Goal: Information Seeking & Learning: Learn about a topic

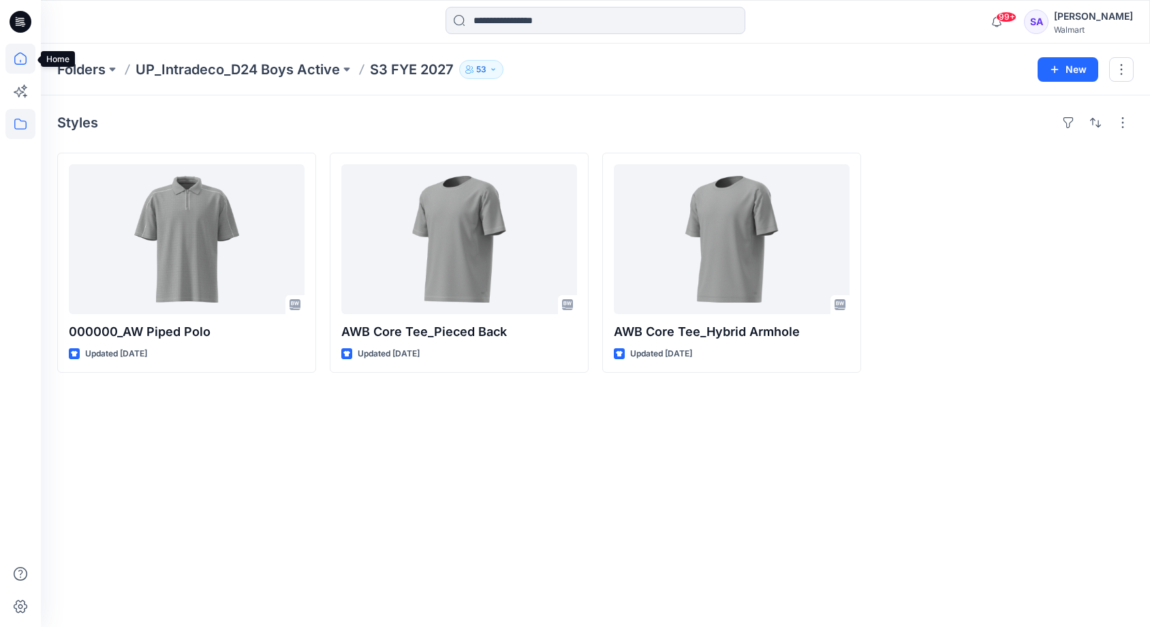
click at [20, 51] on icon at bounding box center [20, 59] width 30 height 30
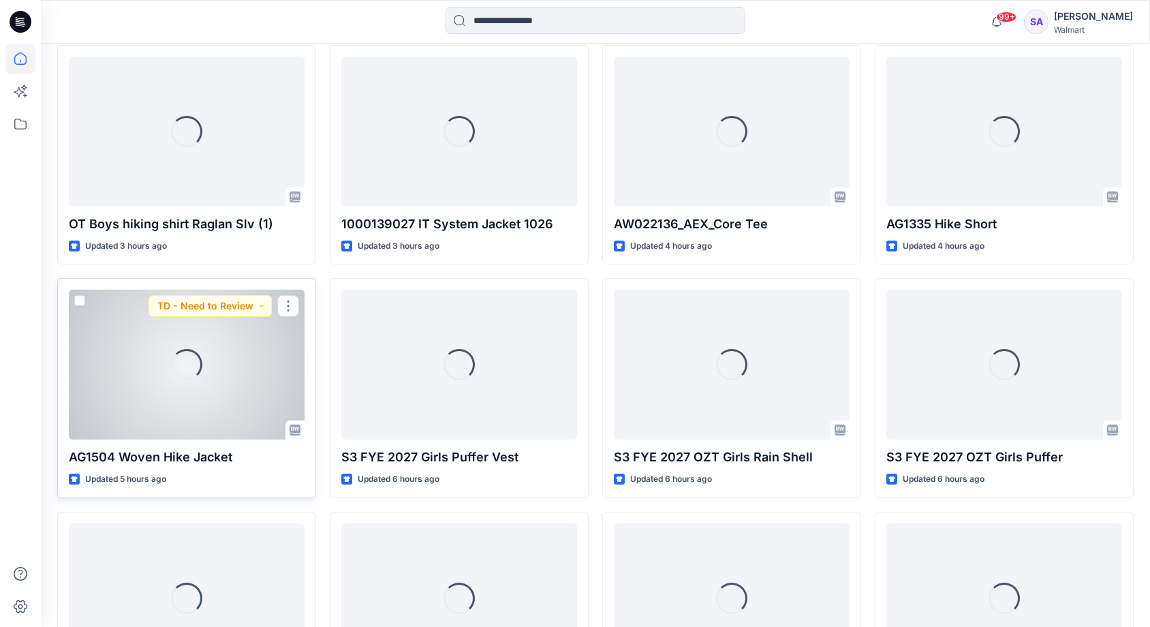
scroll to position [290, 0]
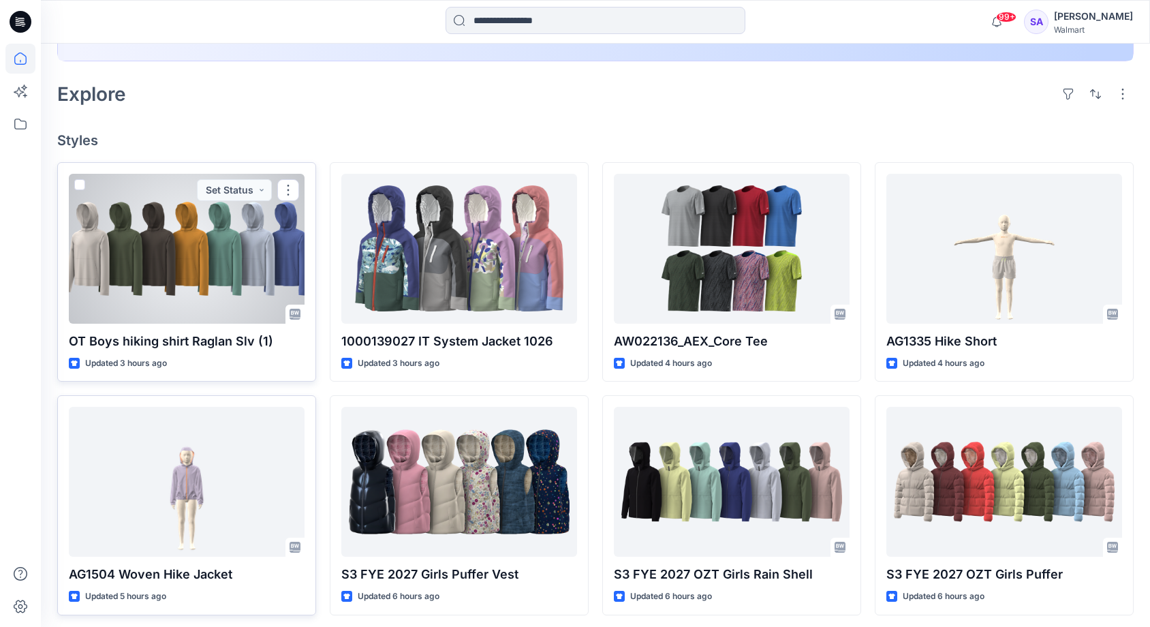
click at [196, 298] on div at bounding box center [187, 249] width 236 height 150
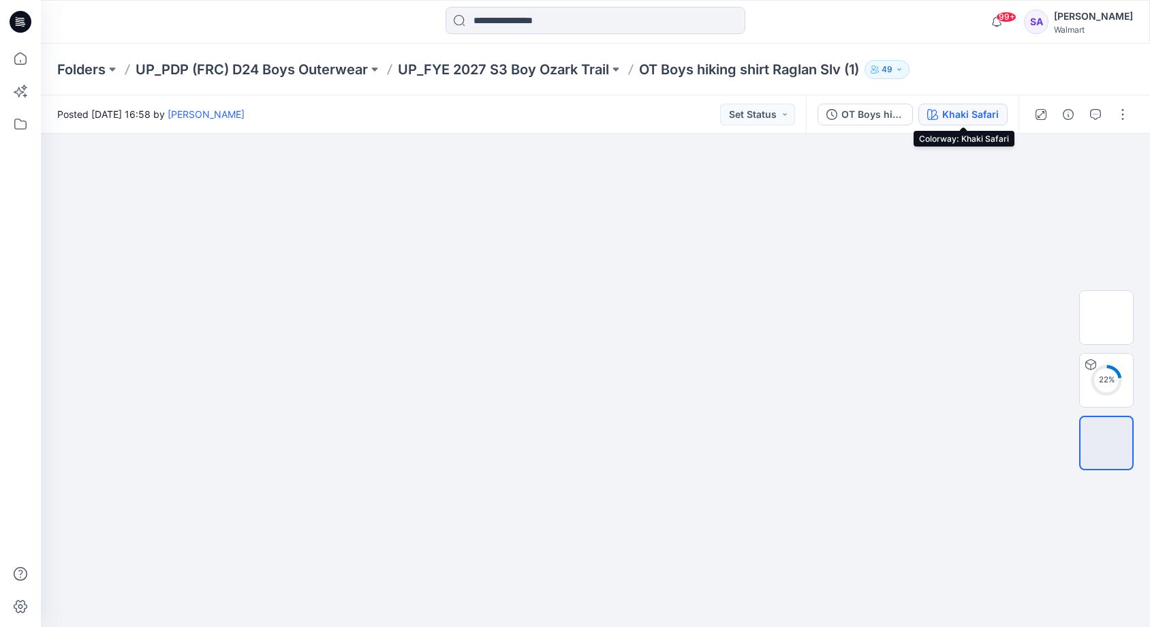
click at [961, 114] on div "Khaki Safari" at bounding box center [970, 114] width 57 height 15
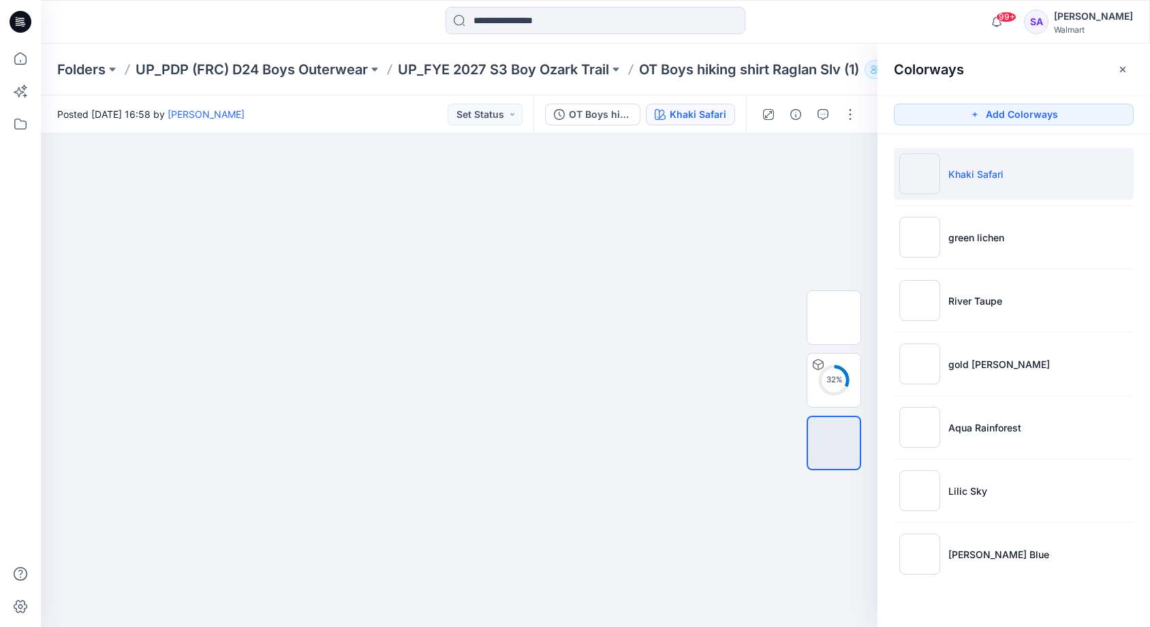
click at [1008, 187] on li "Khaki Safari" at bounding box center [1014, 174] width 240 height 52
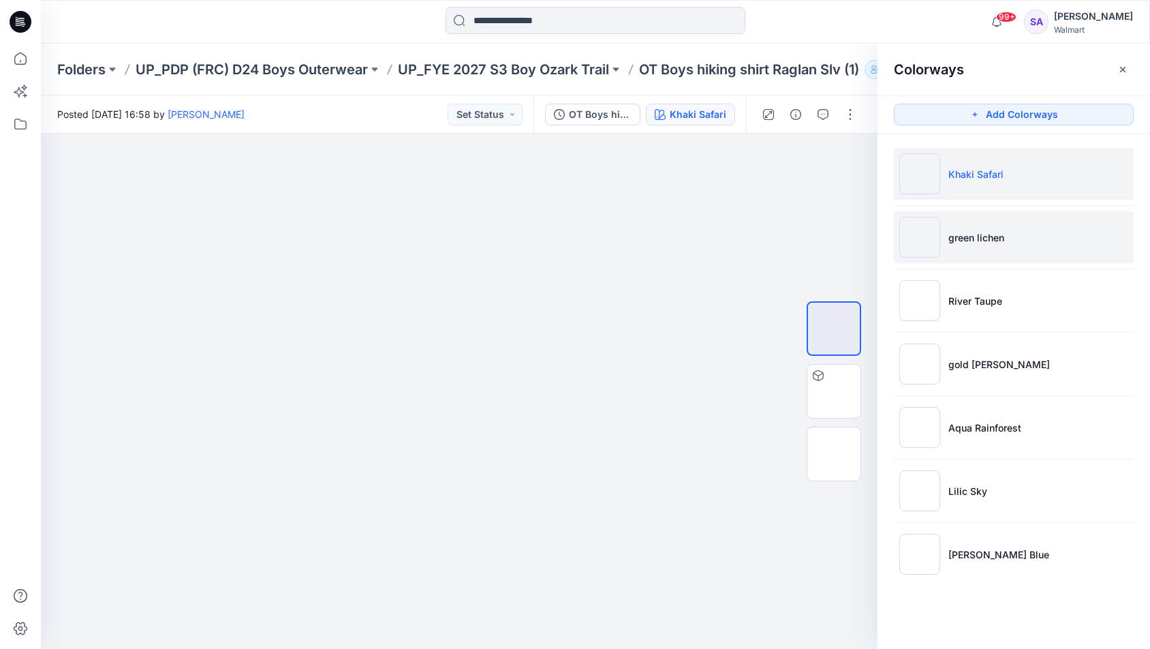
click at [983, 240] on p "green lichen" at bounding box center [976, 237] width 56 height 14
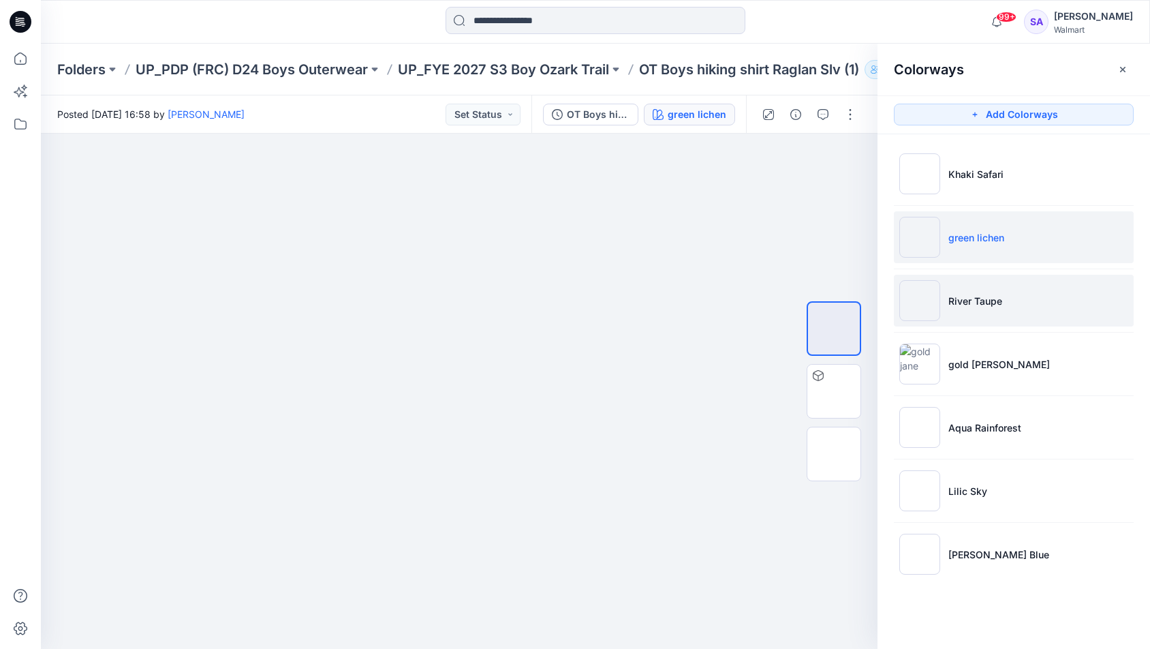
click at [967, 298] on p "River Taupe" at bounding box center [975, 301] width 54 height 14
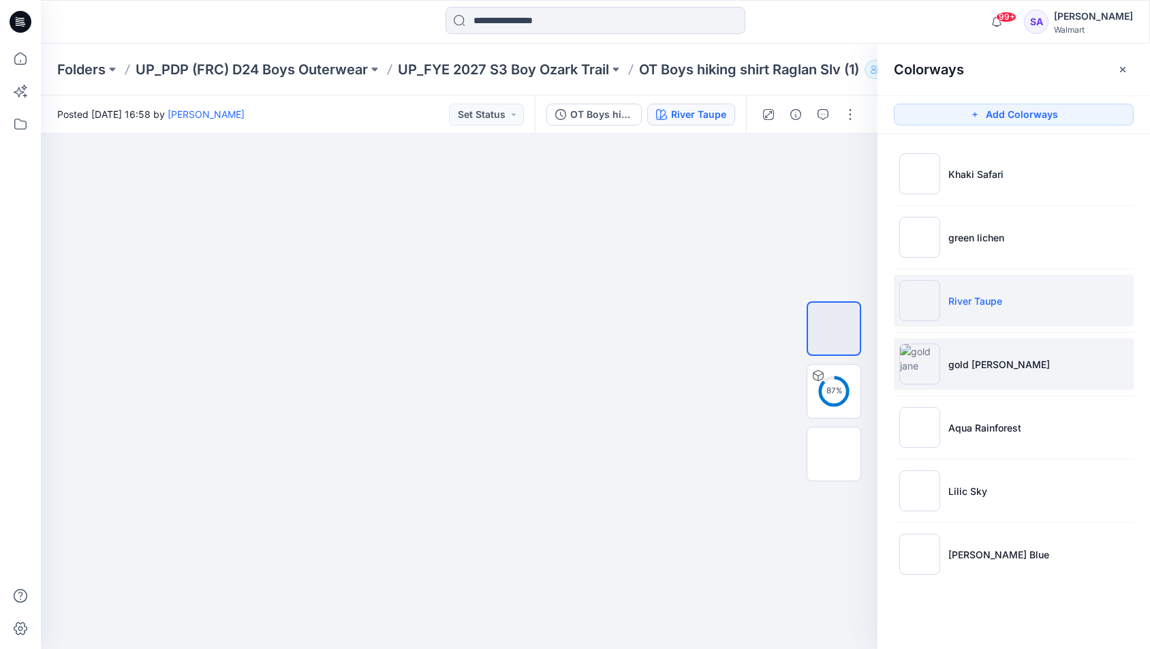
click at [981, 367] on p "gold [PERSON_NAME]" at bounding box center [999, 364] width 102 height 14
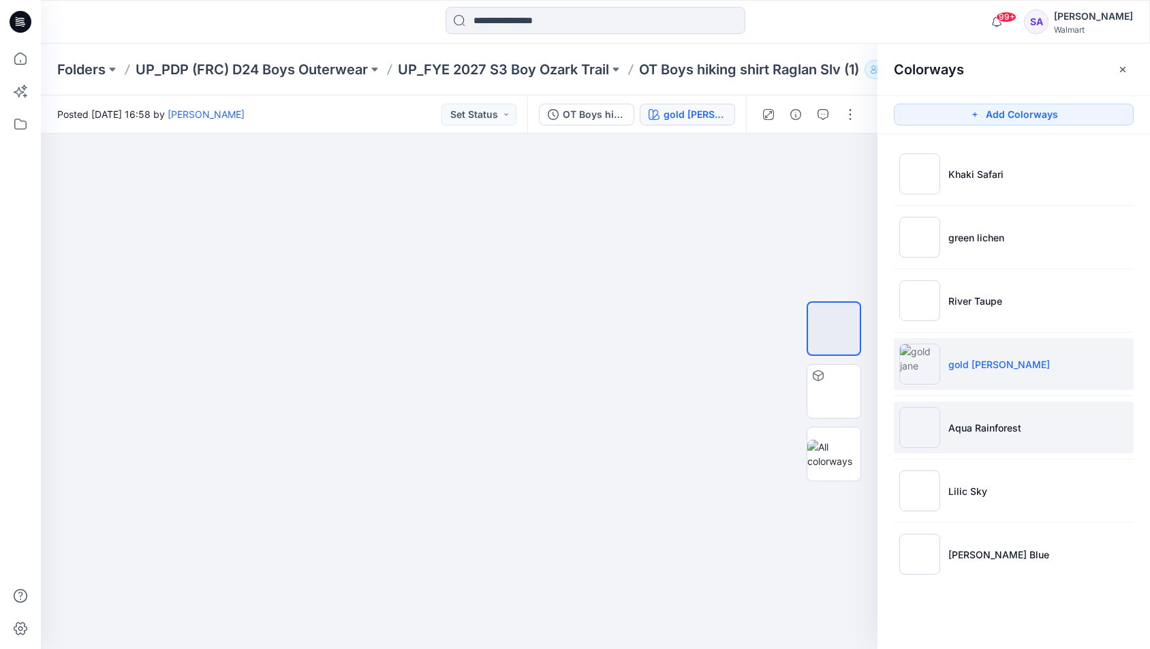
click at [973, 418] on li "Aqua Rainforest" at bounding box center [1014, 427] width 240 height 52
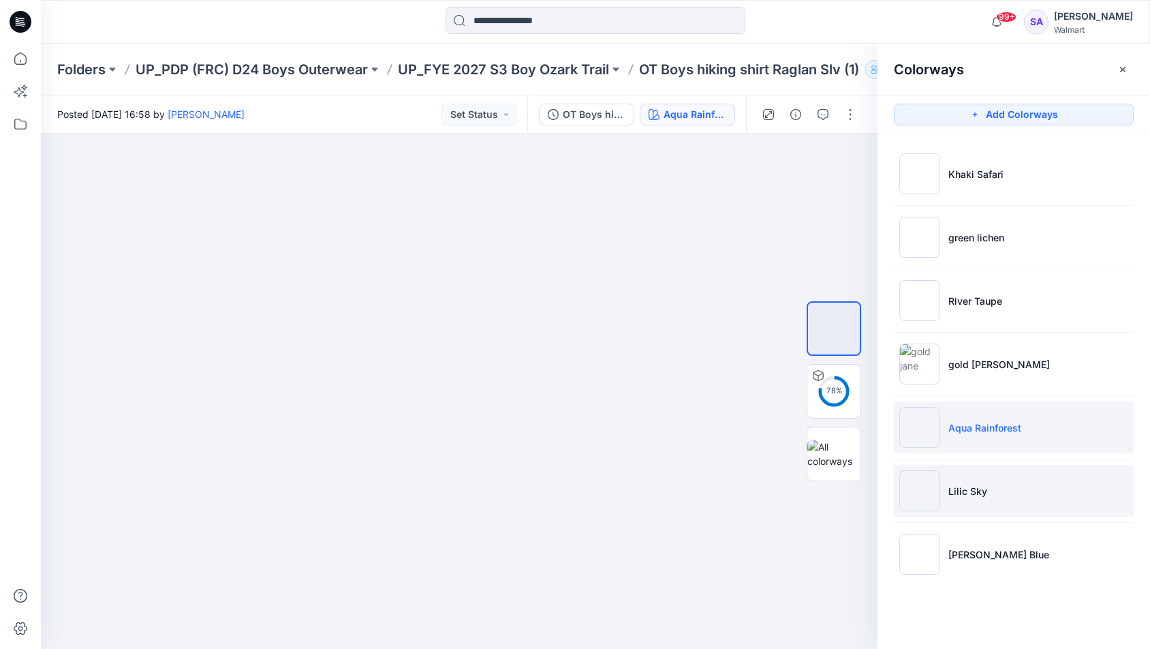
click at [994, 499] on li "Lilic Sky" at bounding box center [1014, 491] width 240 height 52
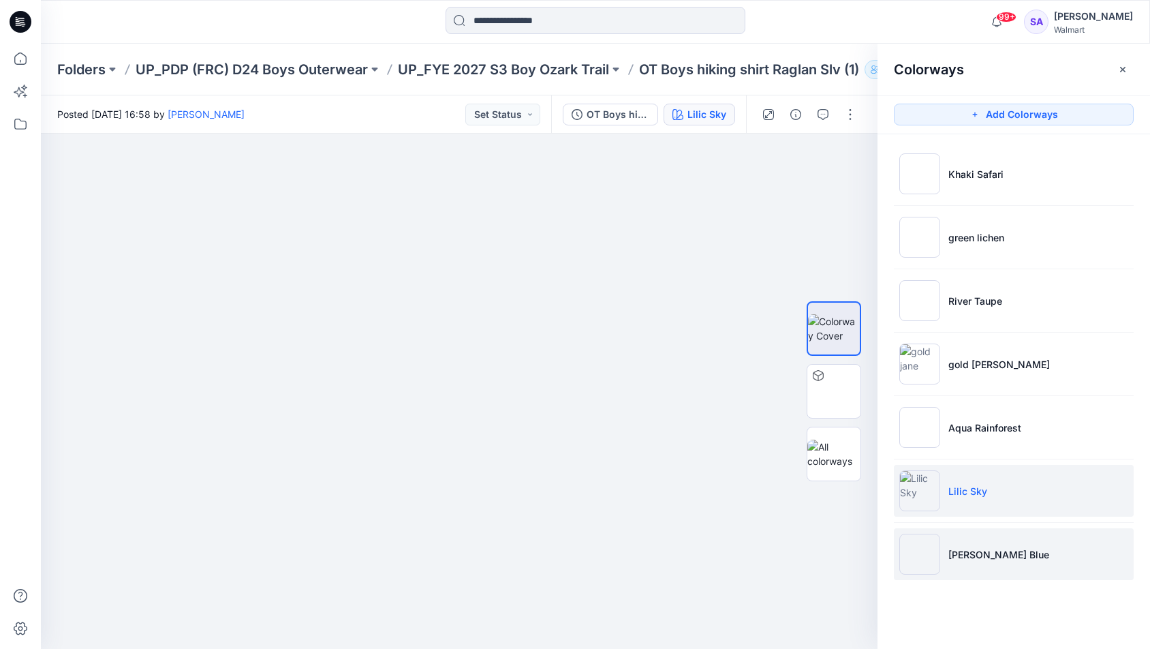
click at [961, 552] on p "[PERSON_NAME] Blue" at bounding box center [998, 554] width 101 height 14
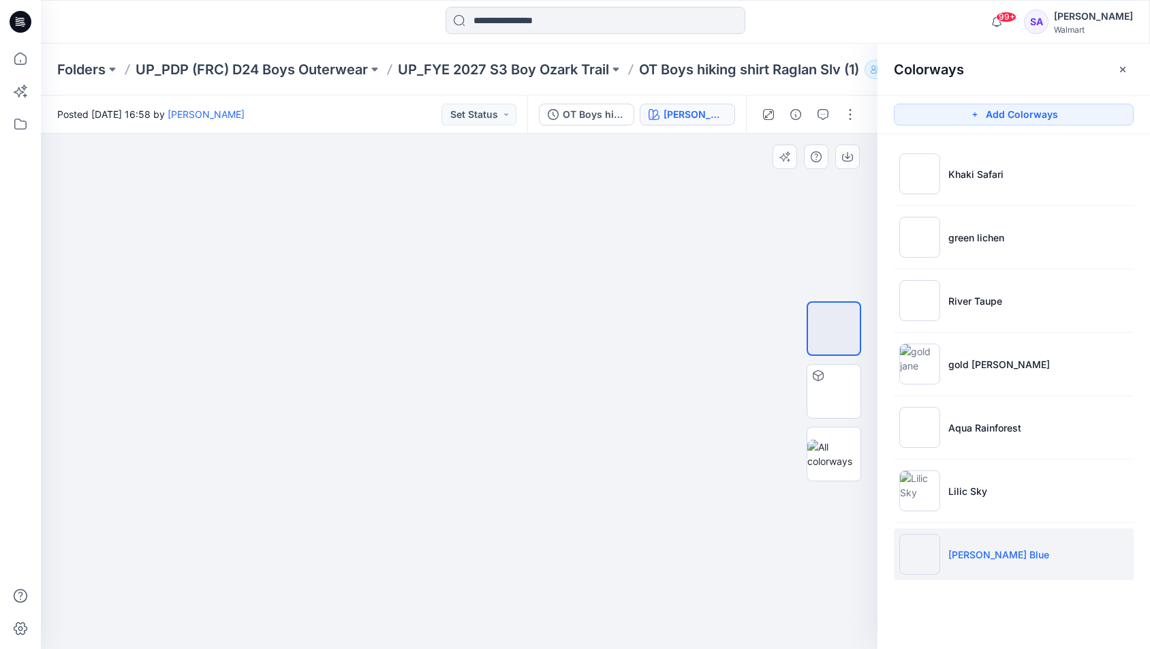
click at [196, 464] on div at bounding box center [459, 391] width 837 height 515
click at [1124, 69] on icon "button" at bounding box center [1122, 69] width 11 height 11
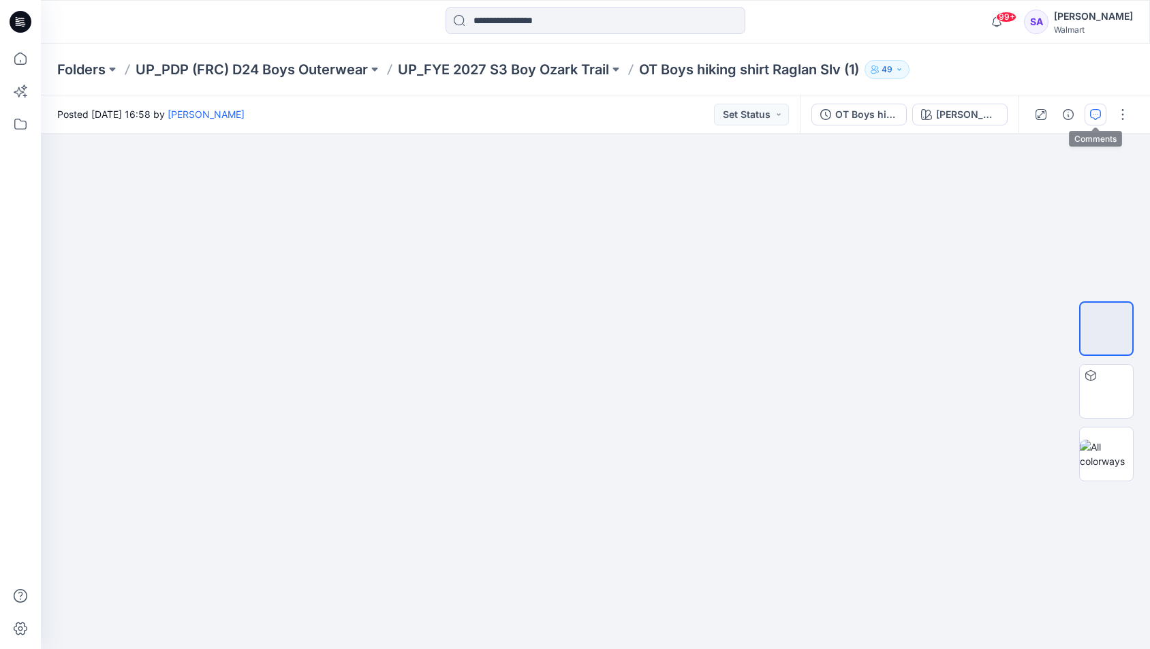
click at [1100, 112] on icon "button" at bounding box center [1095, 114] width 11 height 11
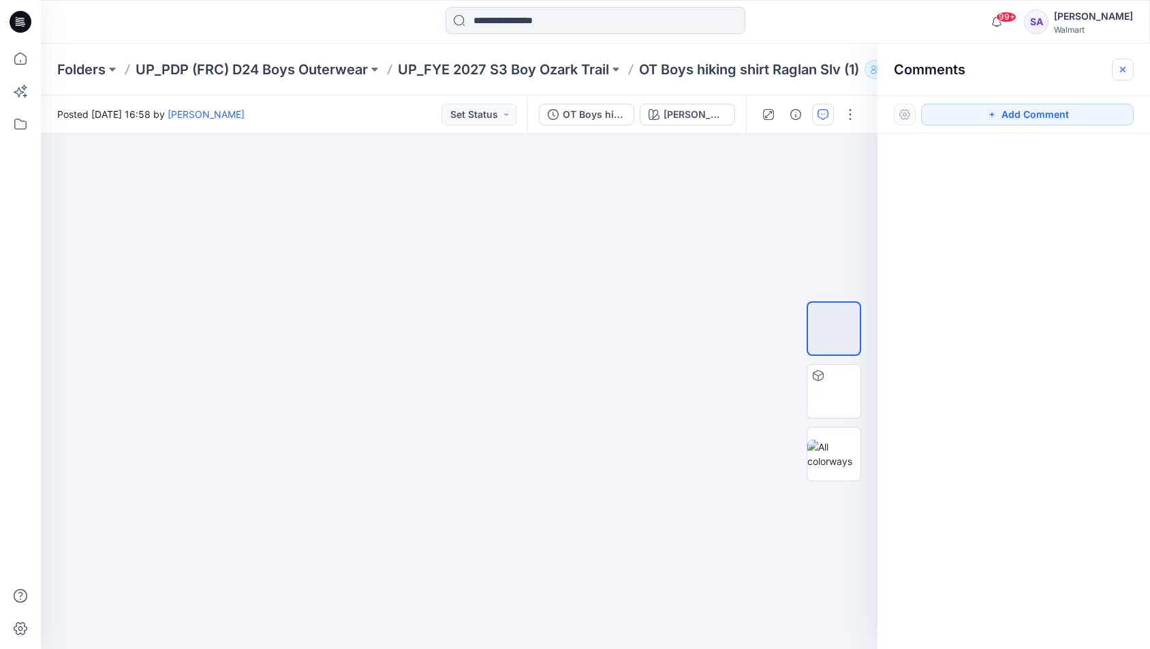
click at [1132, 72] on button "button" at bounding box center [1123, 70] width 22 height 22
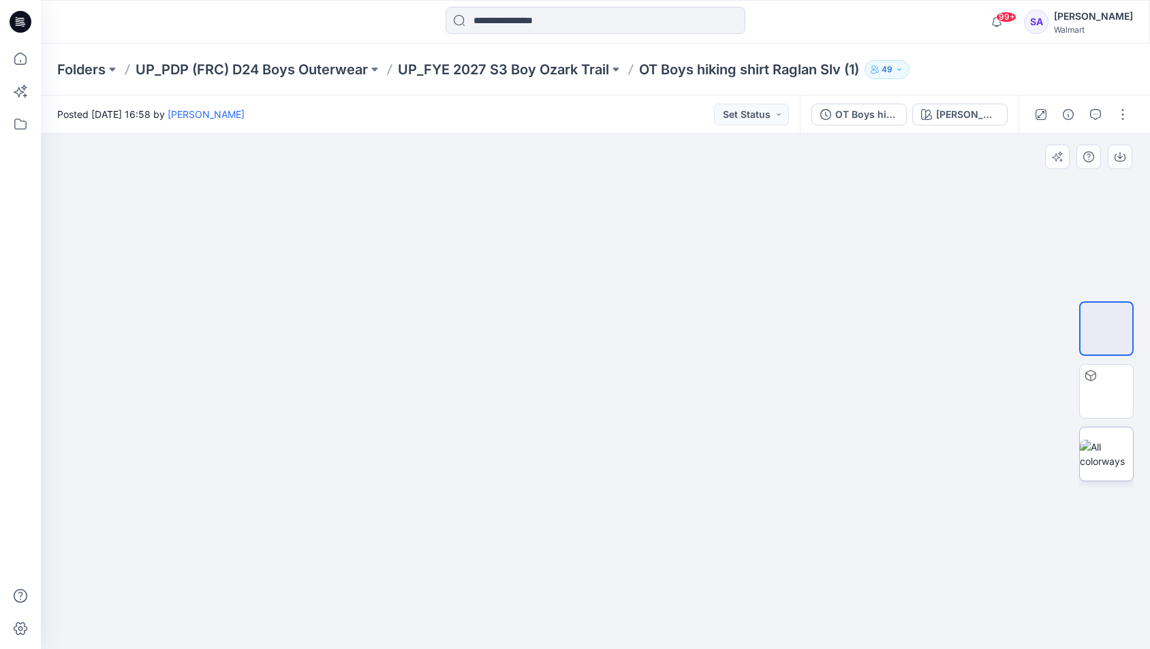
click at [1105, 458] on img at bounding box center [1106, 453] width 53 height 29
click at [1098, 109] on icon "button" at bounding box center [1095, 114] width 11 height 11
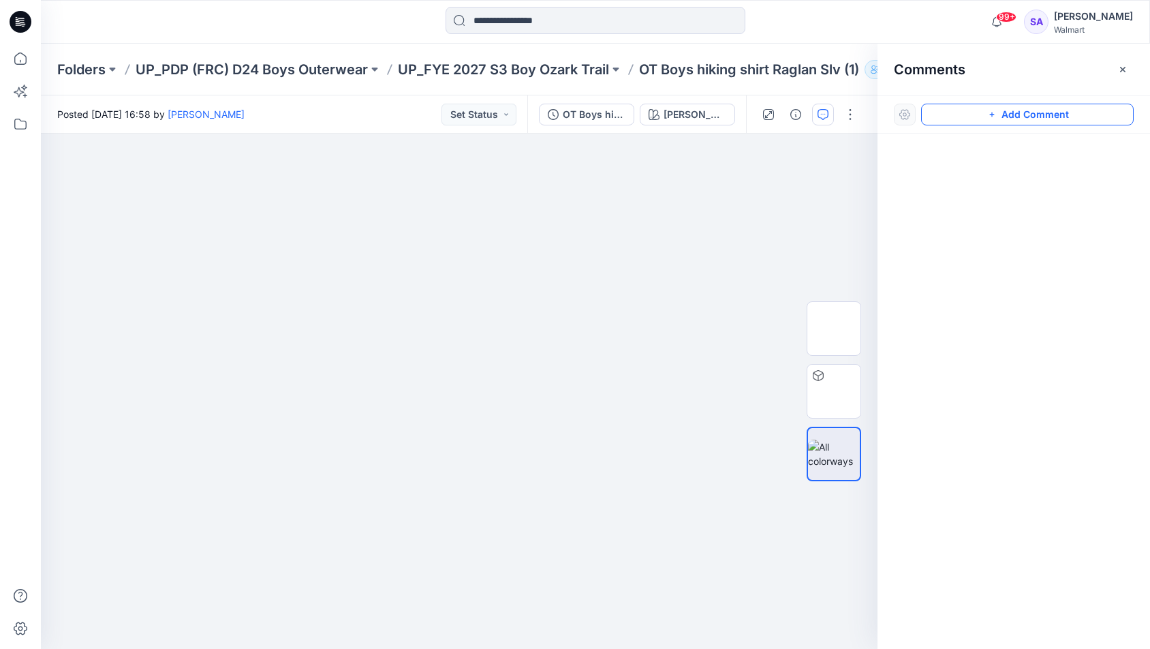
click at [991, 117] on icon "button" at bounding box center [991, 114] width 11 height 11
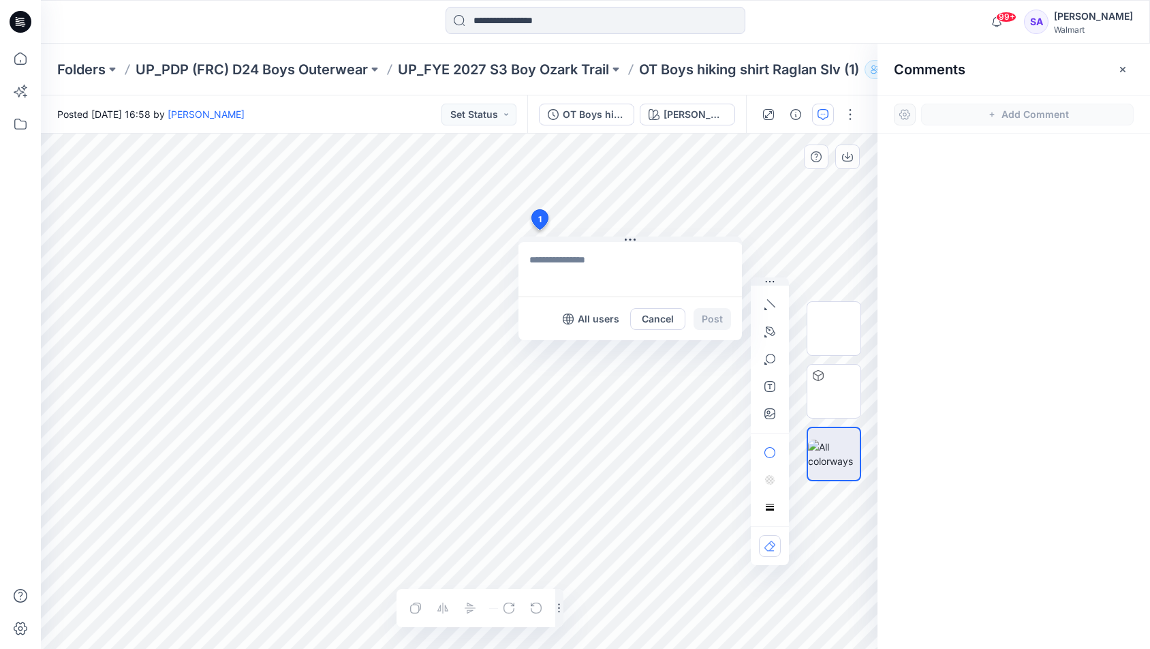
click at [539, 230] on div "1 All users Cancel Post Layer 1" at bounding box center [459, 391] width 837 height 515
click at [629, 361] on p "[PERSON_NAME]" at bounding box center [618, 359] width 102 height 16
type textarea "**********"
click at [715, 311] on button "Post" at bounding box center [711, 319] width 37 height 22
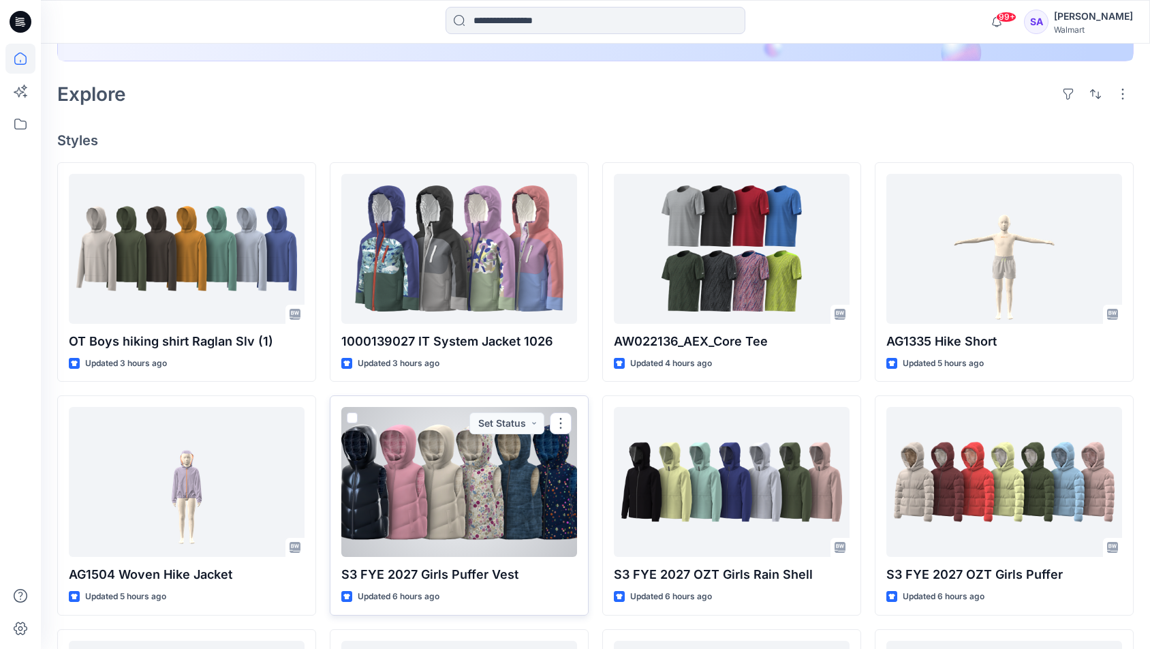
scroll to position [336, 0]
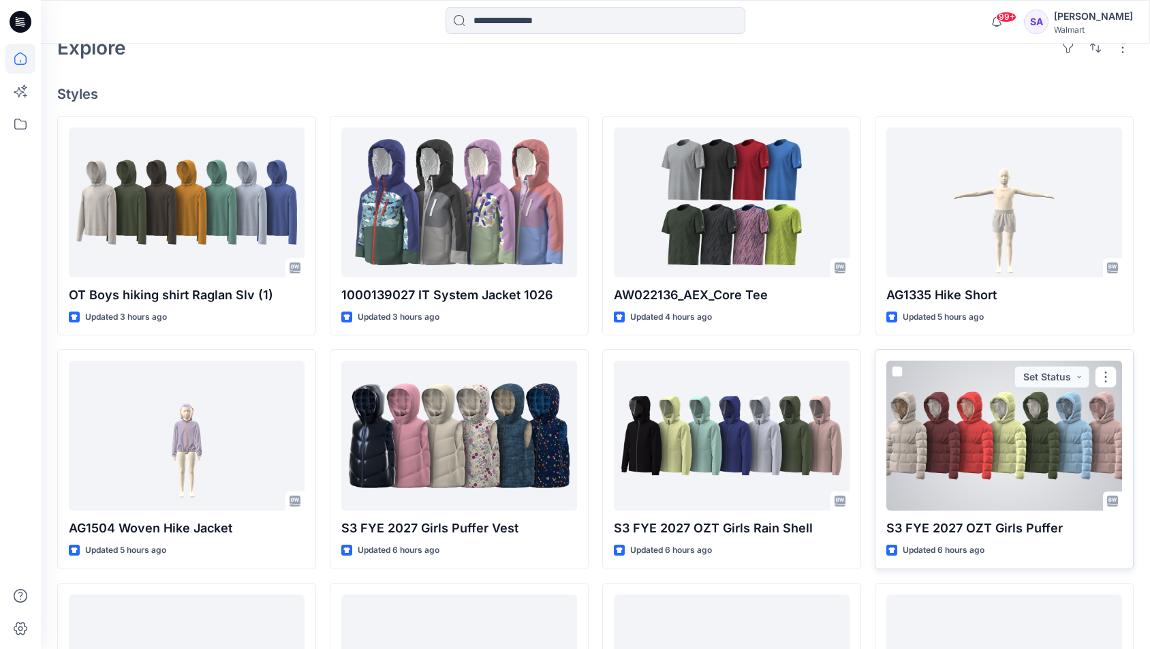
click at [933, 453] on div at bounding box center [1004, 435] width 236 height 150
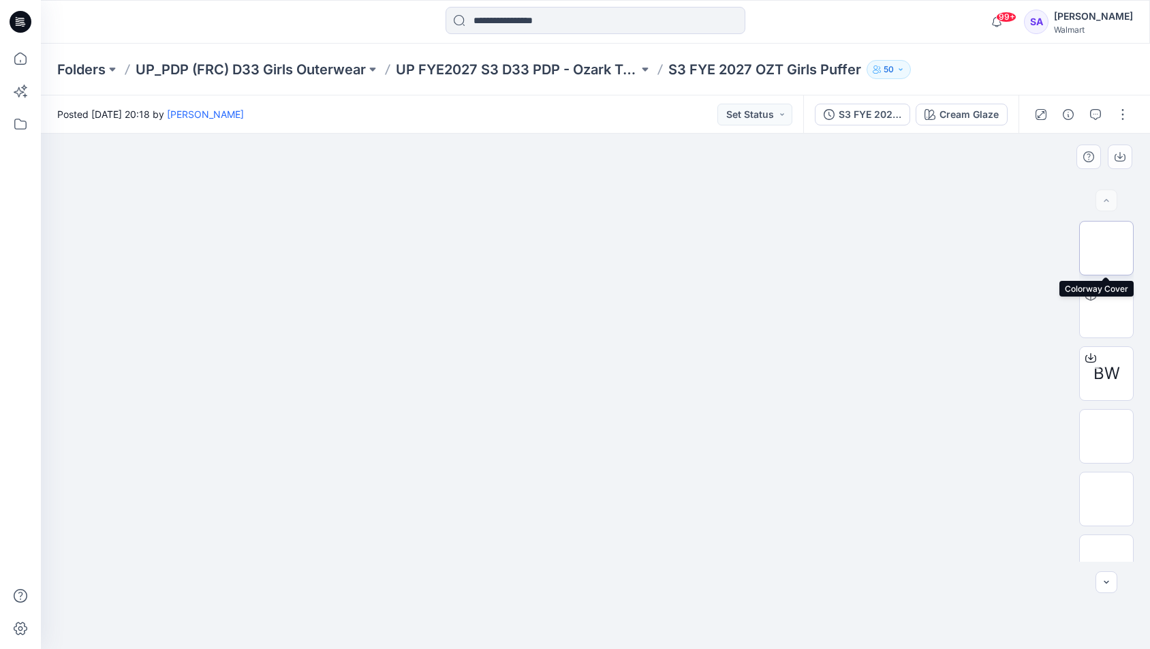
click at [1106, 248] on img at bounding box center [1106, 248] width 0 height 0
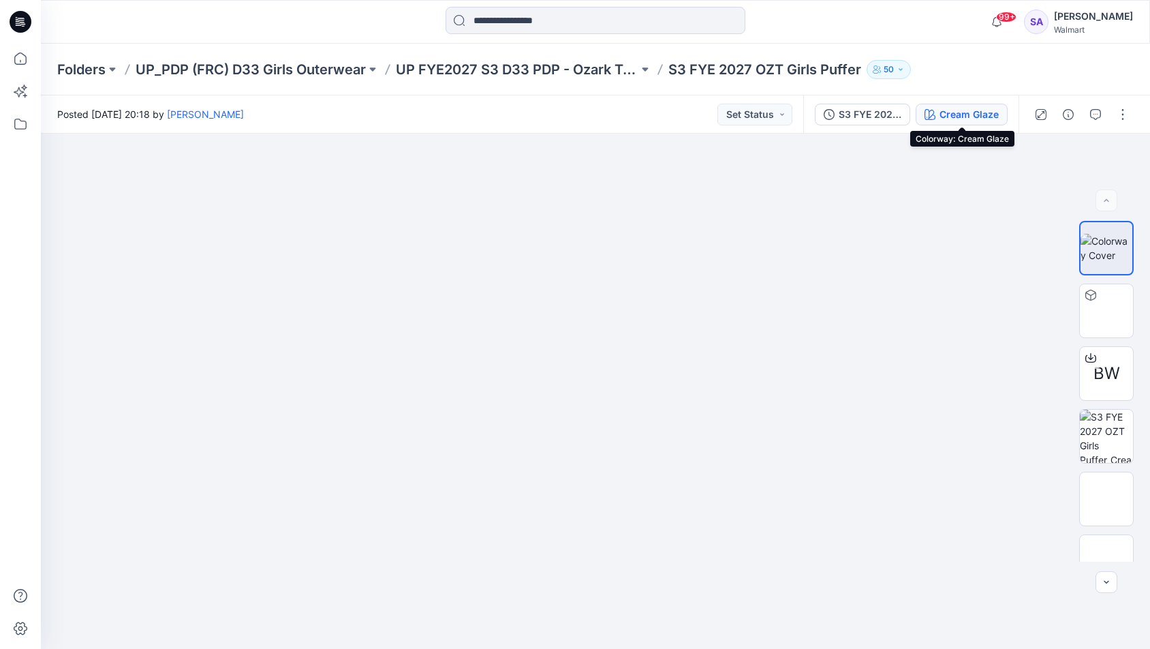
click at [958, 115] on div "Cream Glaze" at bounding box center [968, 114] width 59 height 15
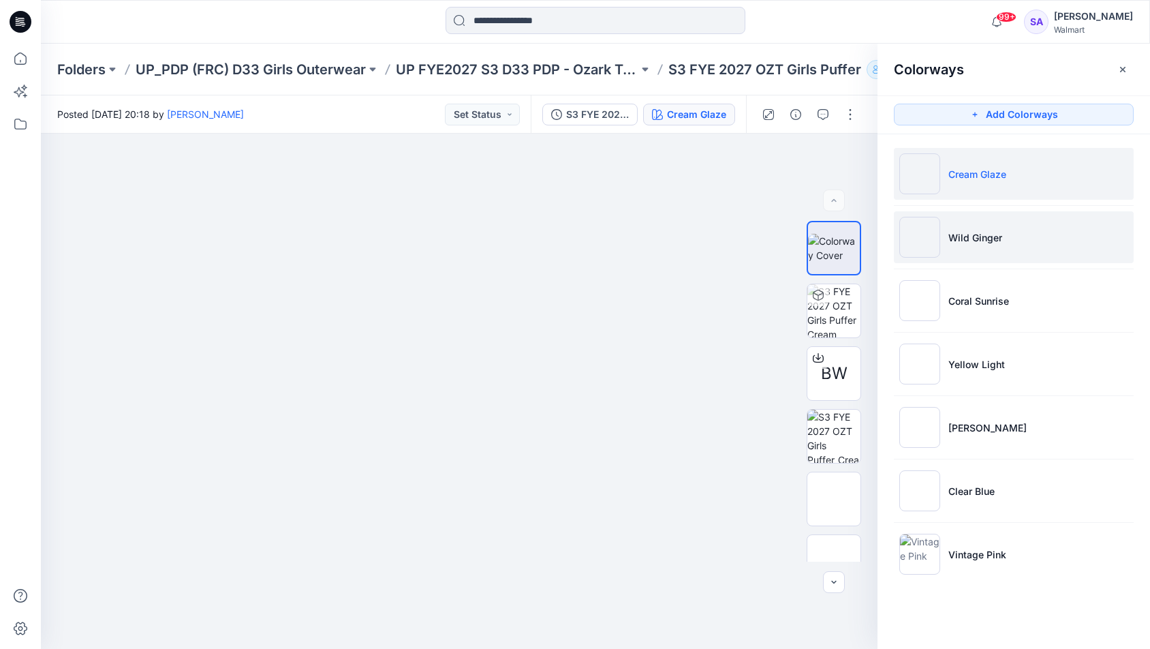
click at [1031, 243] on li "Wild Ginger" at bounding box center [1014, 237] width 240 height 52
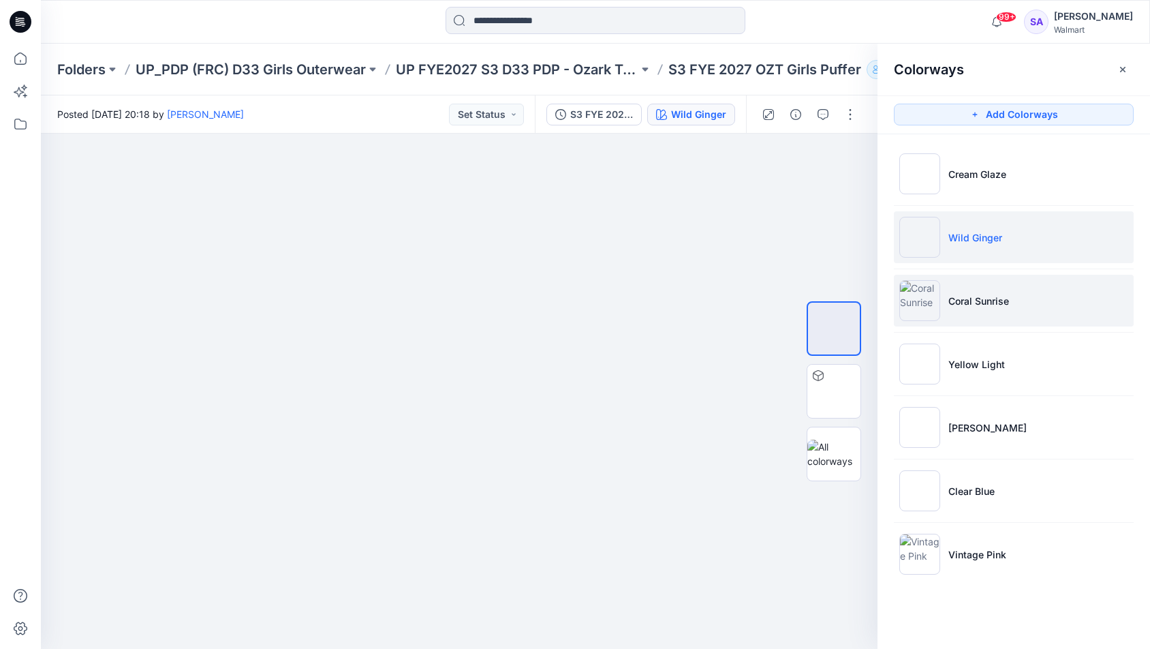
click at [984, 306] on p "Coral Sunrise" at bounding box center [978, 301] width 61 height 14
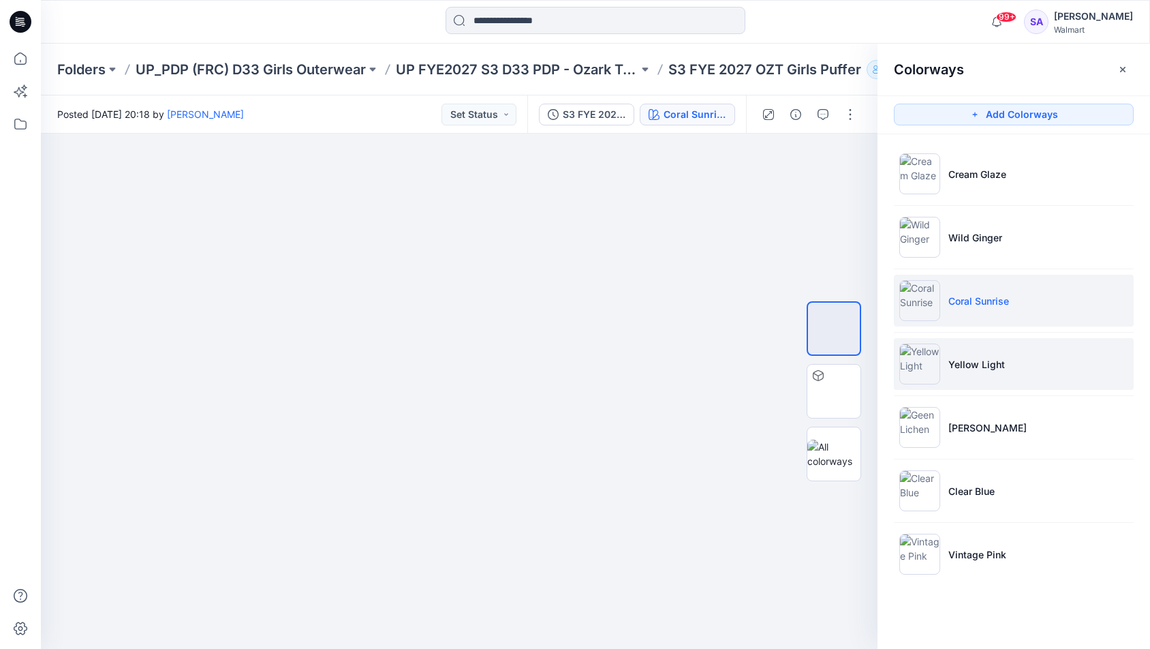
click at [977, 360] on p "Yellow Light" at bounding box center [976, 364] width 57 height 14
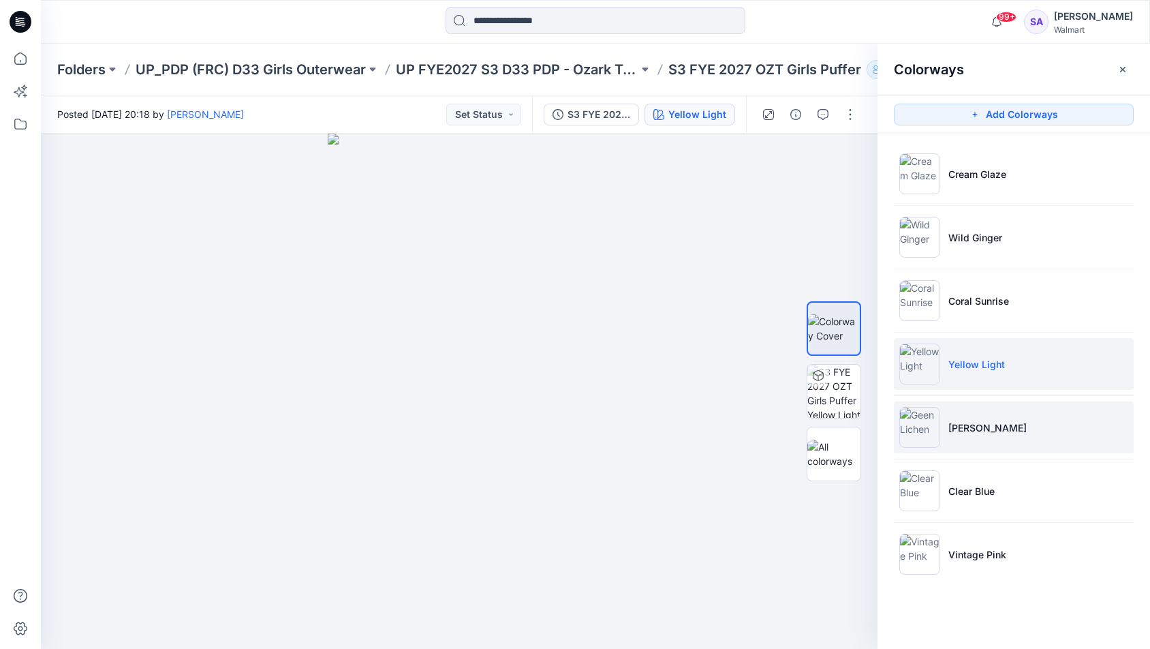
click at [985, 418] on li "[PERSON_NAME]" at bounding box center [1014, 427] width 240 height 52
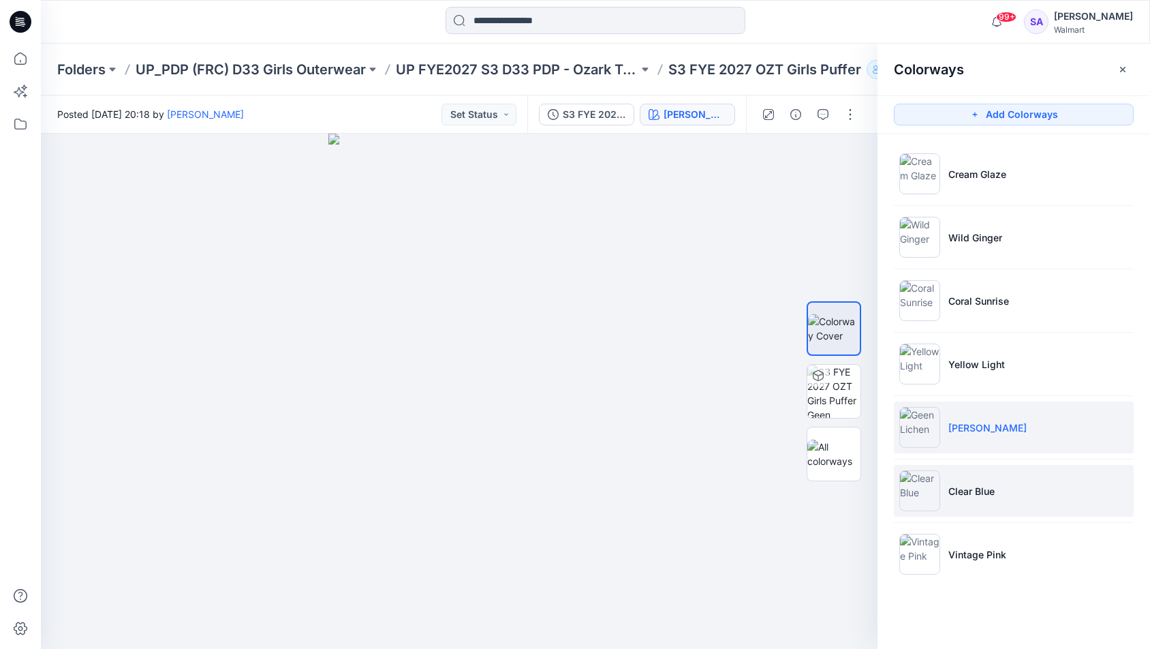
click at [965, 499] on li "Clear Blue" at bounding box center [1014, 491] width 240 height 52
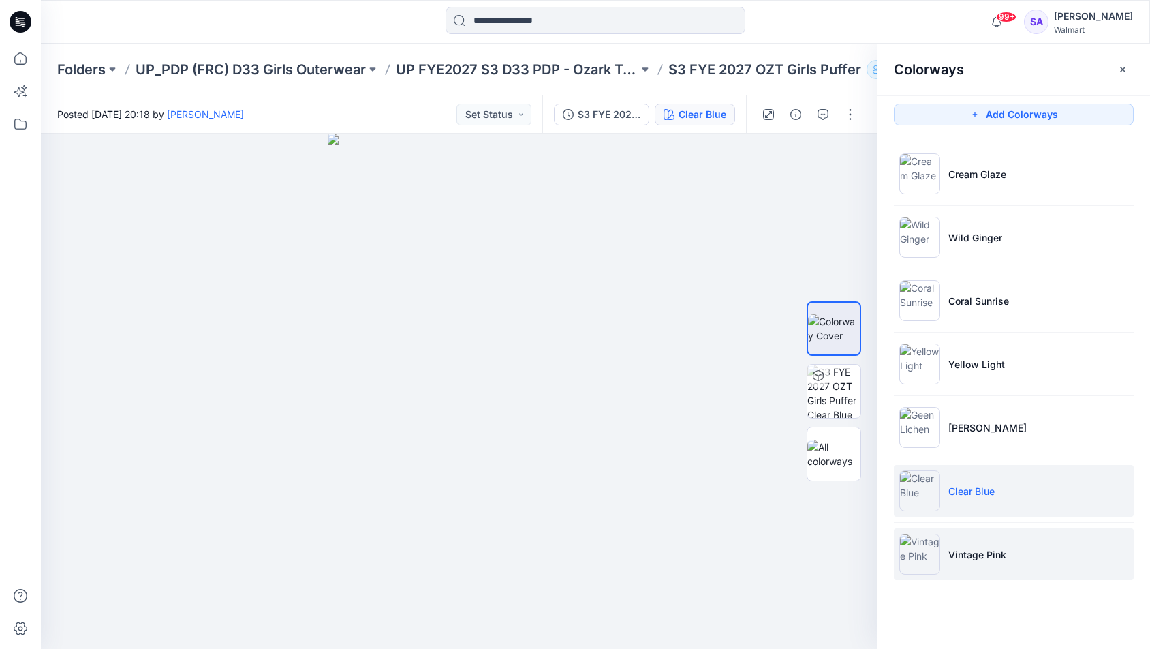
click at [975, 557] on p "Vintage Pink" at bounding box center [977, 554] width 58 height 14
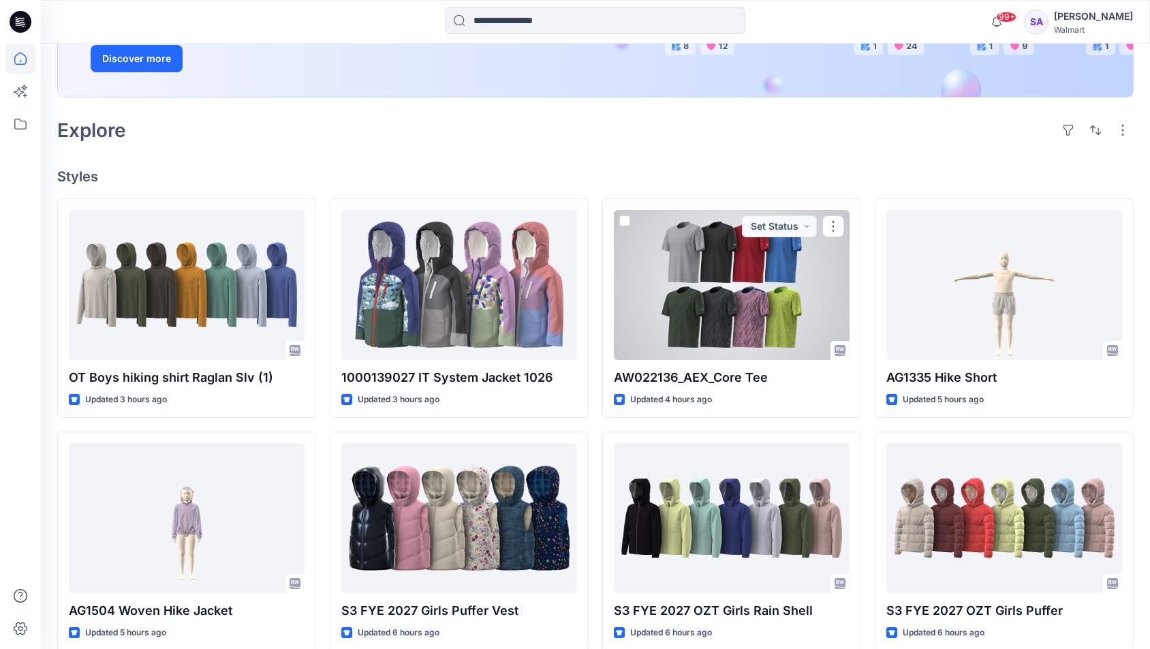
scroll to position [343, 0]
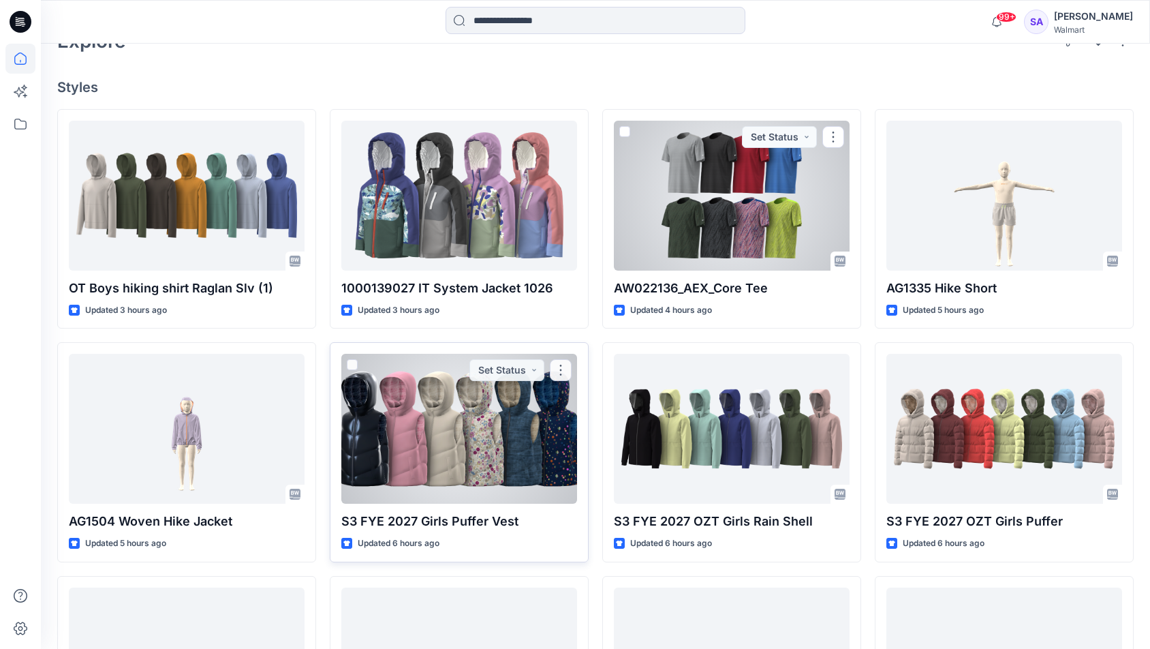
click at [518, 437] on div at bounding box center [459, 429] width 236 height 150
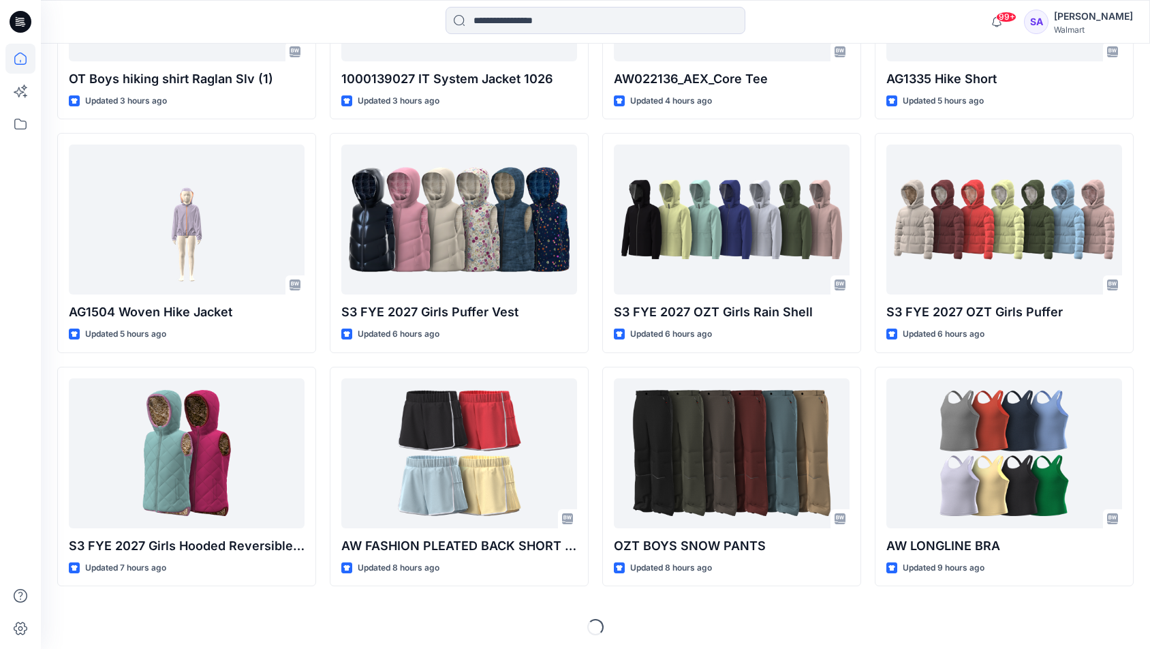
scroll to position [551, 0]
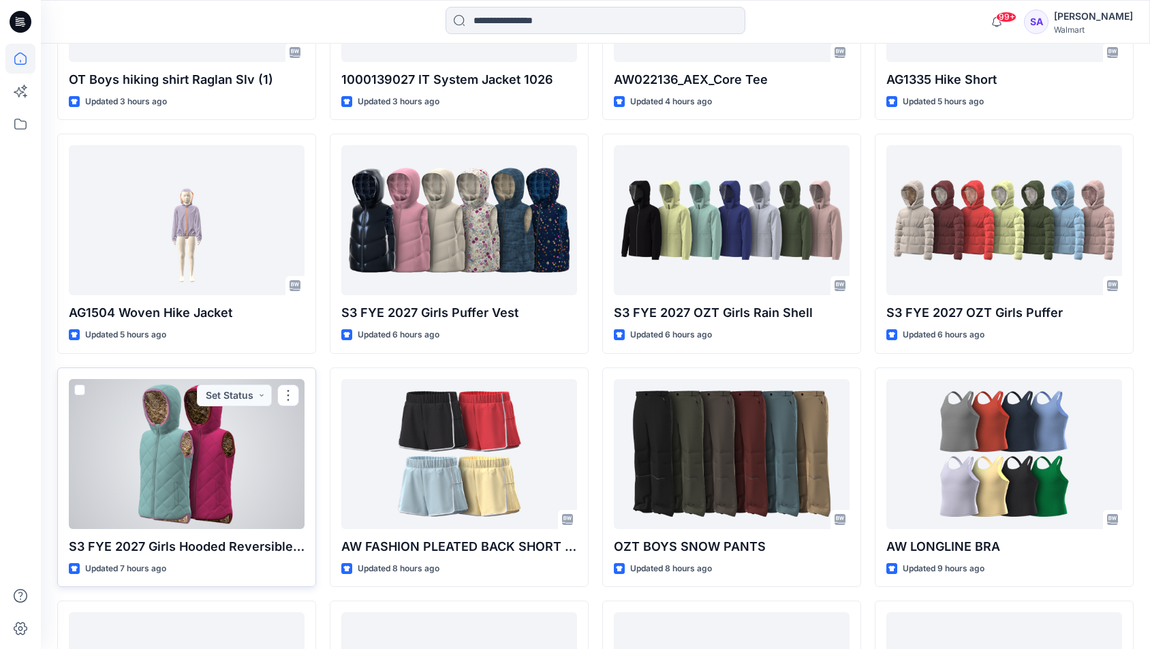
click at [194, 456] on div at bounding box center [187, 454] width 236 height 150
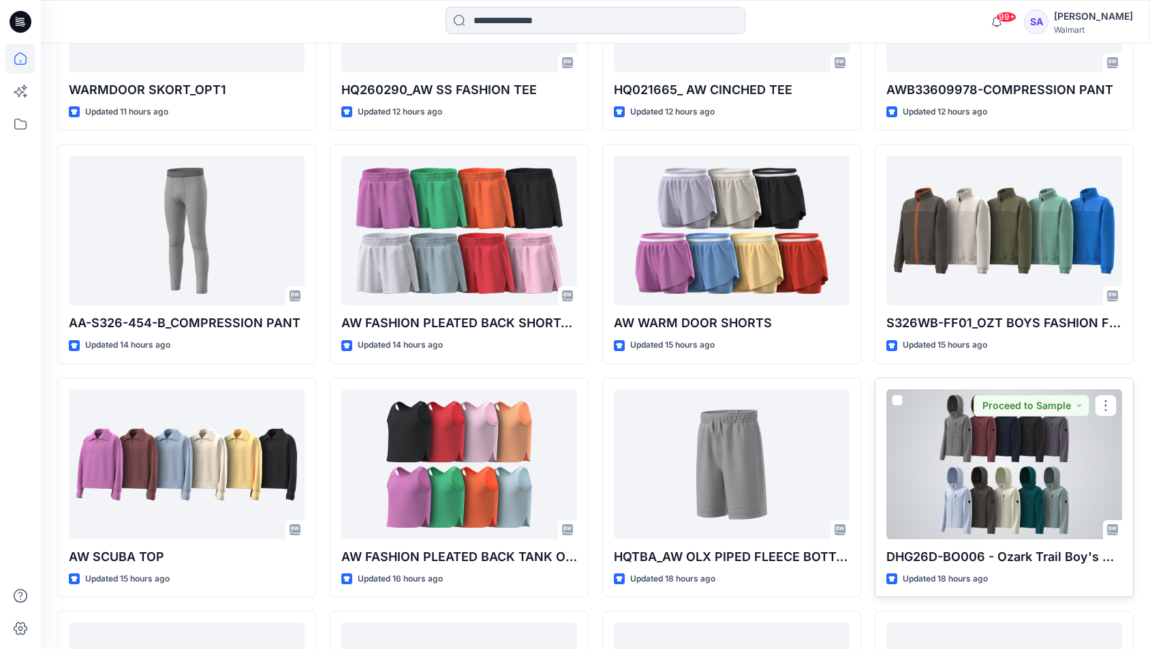
scroll to position [1431, 0]
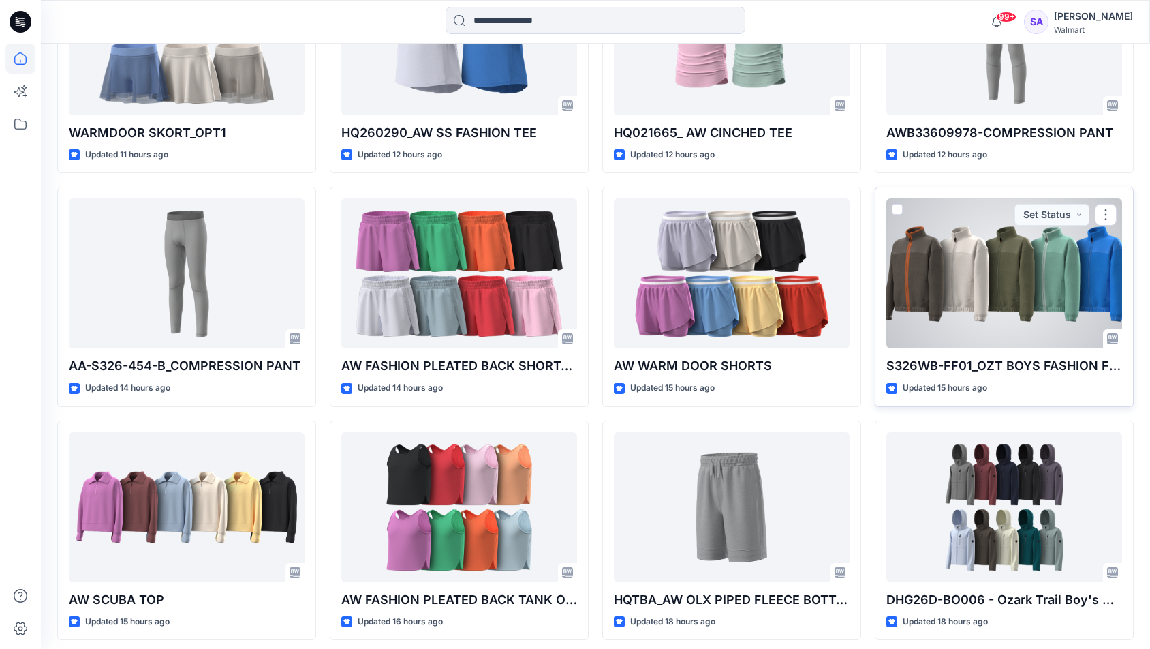
click at [1009, 269] on div at bounding box center [1004, 273] width 236 height 150
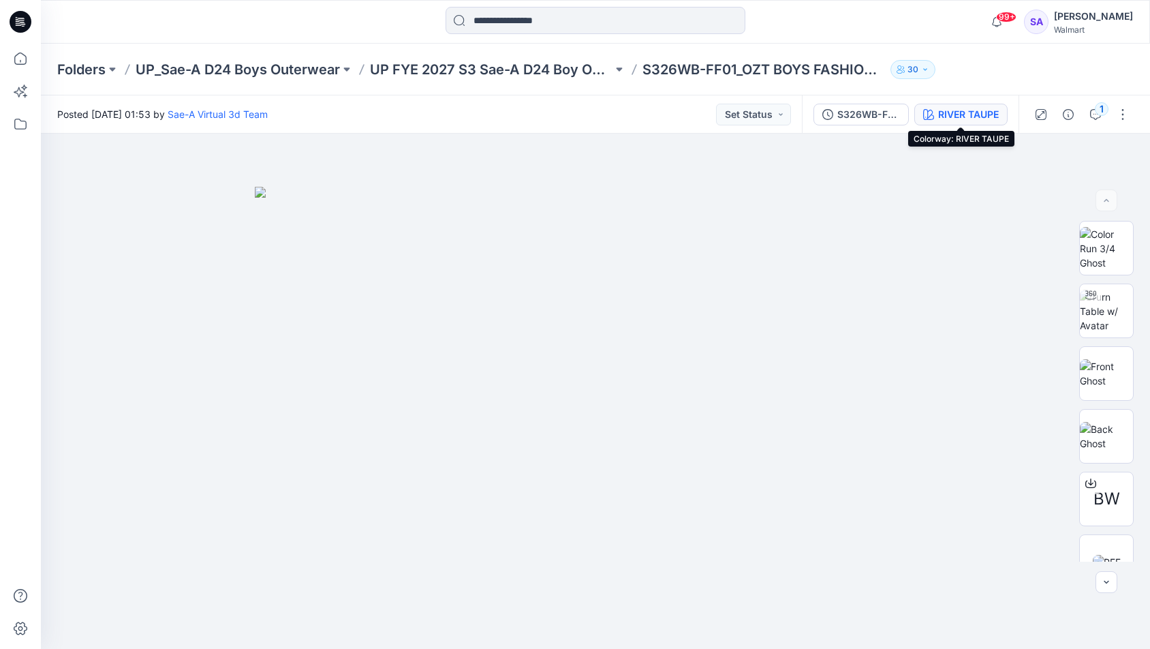
click at [970, 119] on div "RIVER TAUPE" at bounding box center [968, 114] width 61 height 15
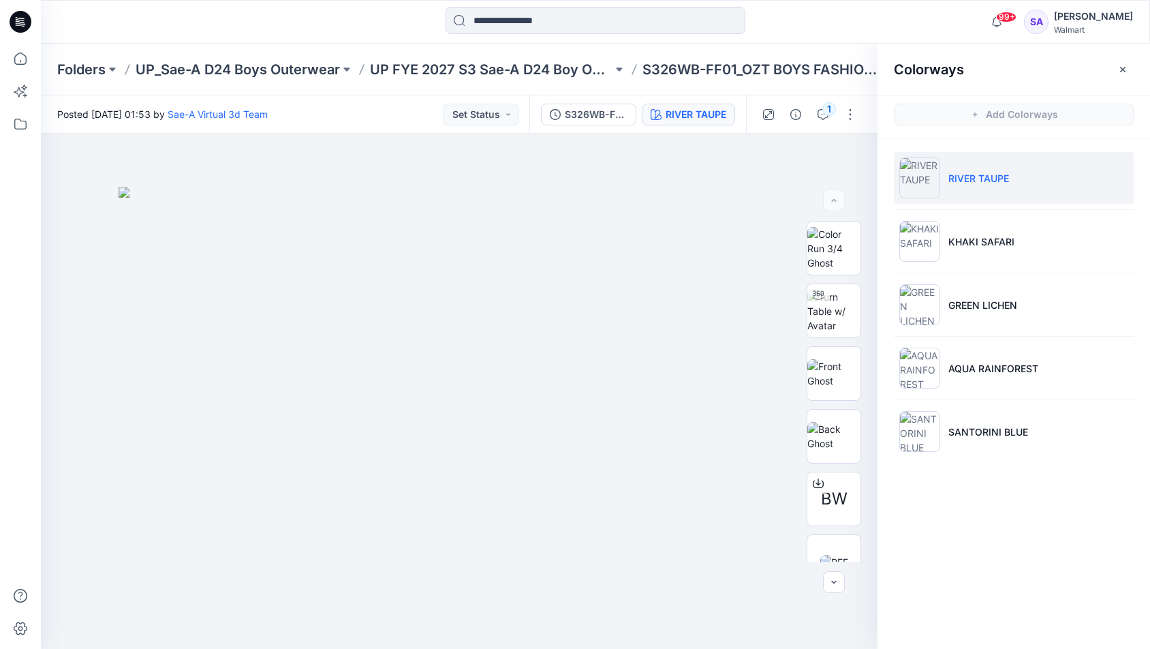
click at [962, 174] on p "RIVER TAUPE" at bounding box center [978, 178] width 61 height 14
click at [819, 377] on img at bounding box center [833, 373] width 53 height 29
click at [836, 318] on img at bounding box center [833, 311] width 53 height 43
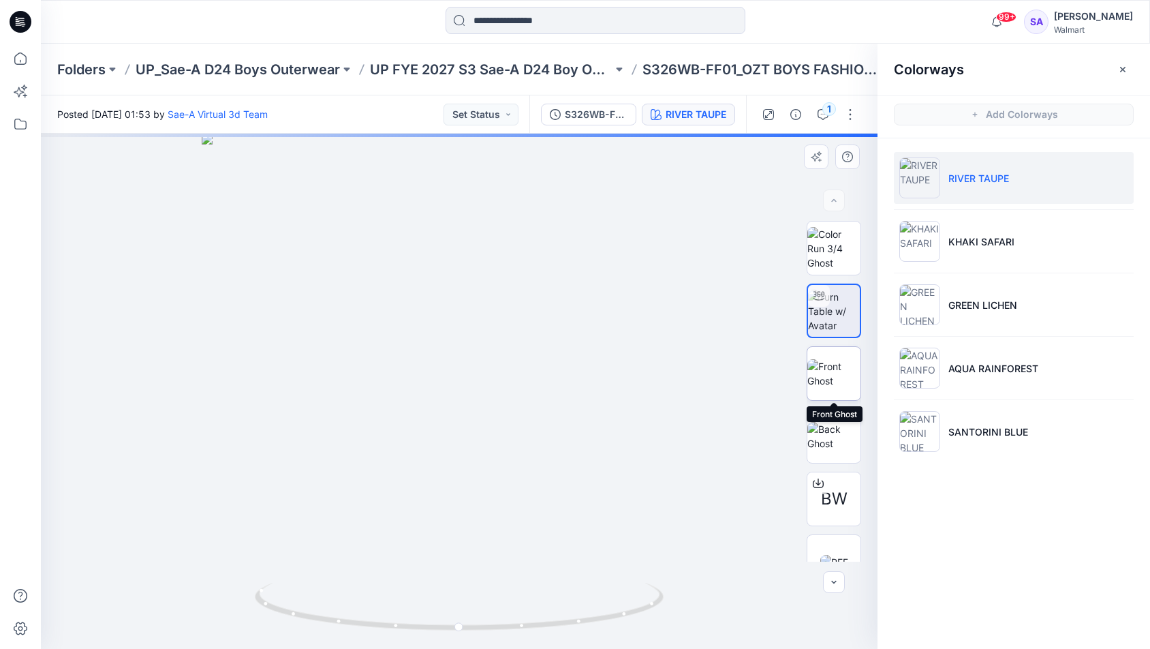
click at [826, 376] on img at bounding box center [833, 373] width 53 height 29
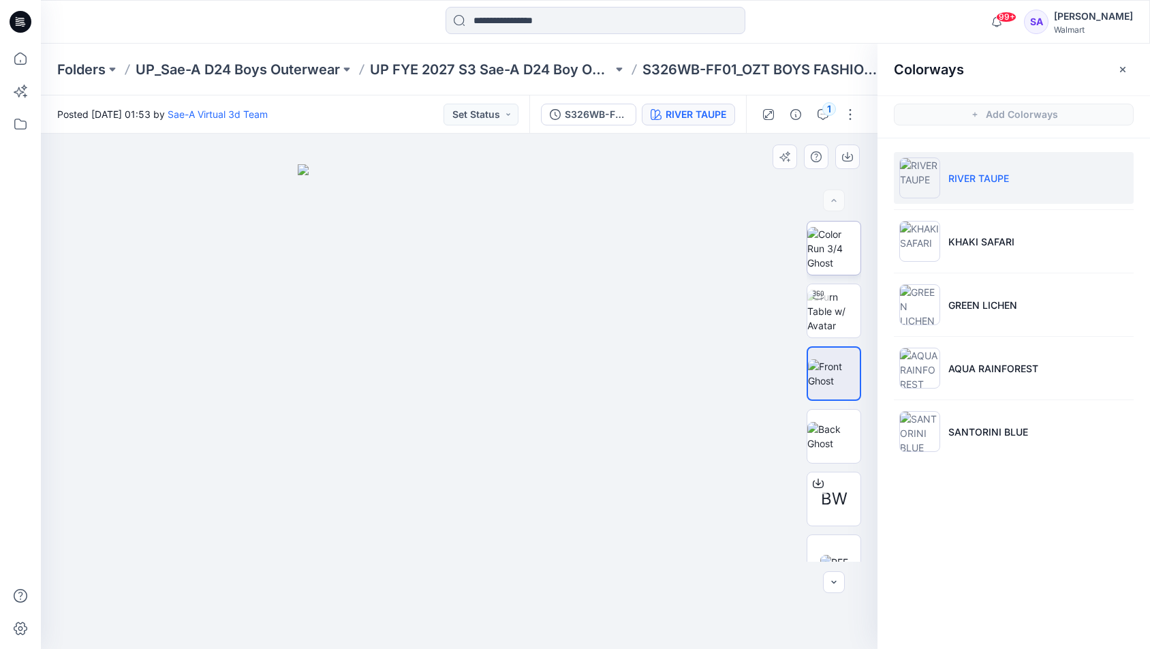
click at [857, 248] on img at bounding box center [833, 248] width 53 height 43
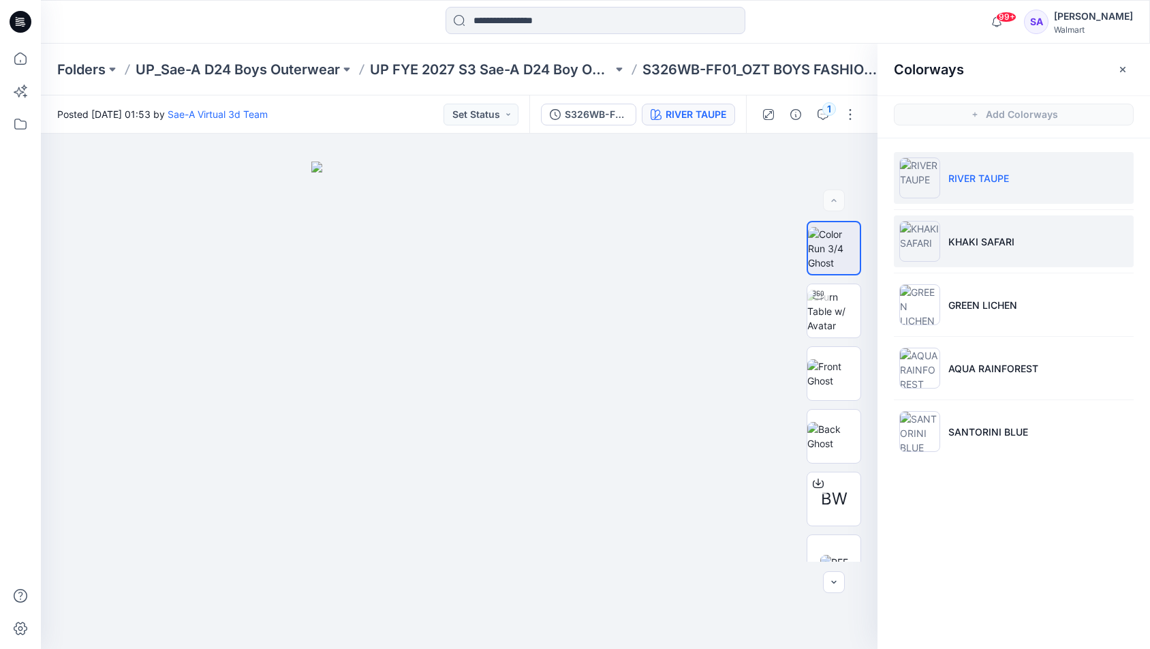
click at [969, 241] on p "KHAKI SAFARI" at bounding box center [981, 241] width 66 height 14
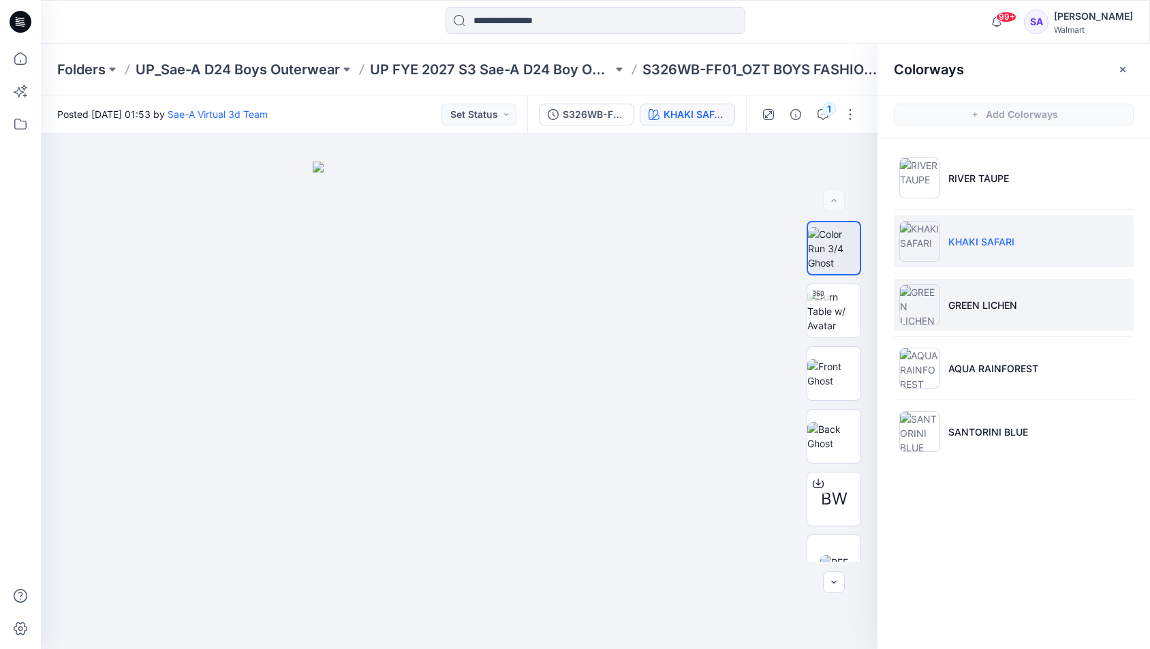
click at [984, 309] on p "GREEN LICHEN" at bounding box center [982, 305] width 69 height 14
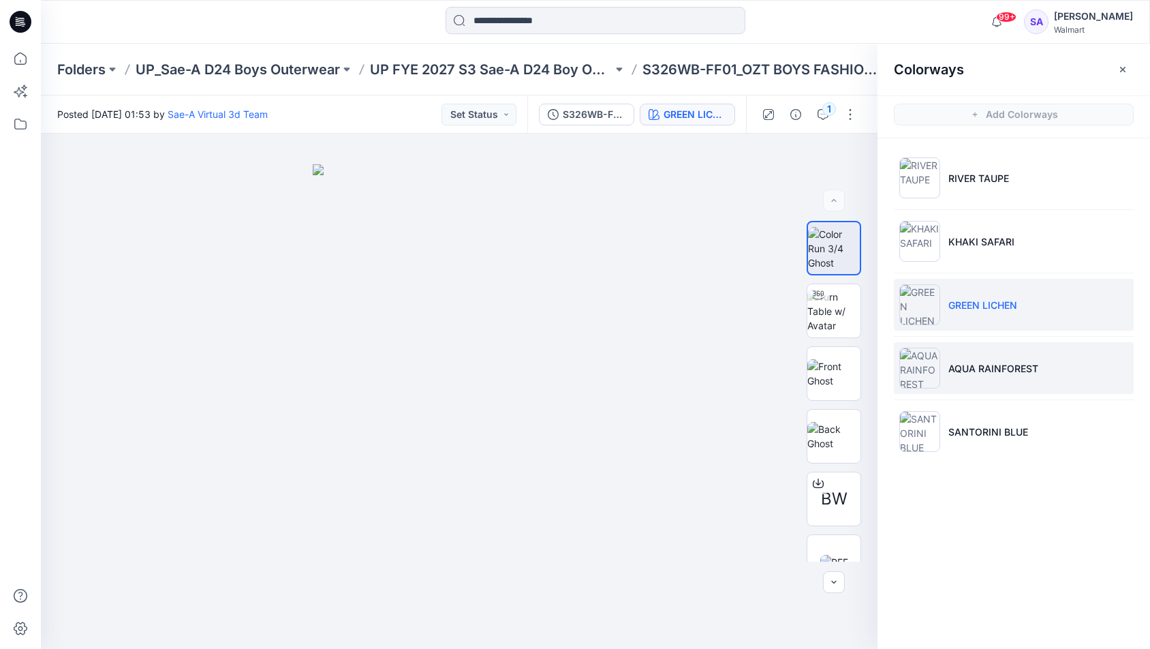
click at [1010, 364] on p "AQUA RAINFOREST" at bounding box center [993, 368] width 90 height 14
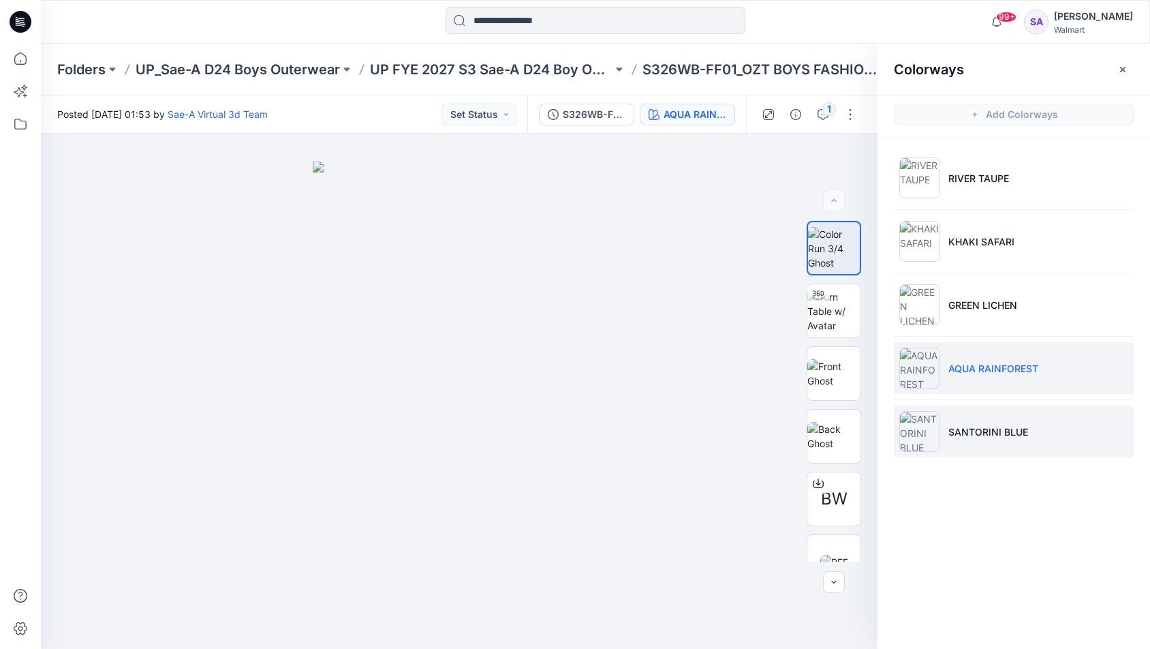
click at [984, 435] on p "SANTORINI BLUE" at bounding box center [988, 431] width 80 height 14
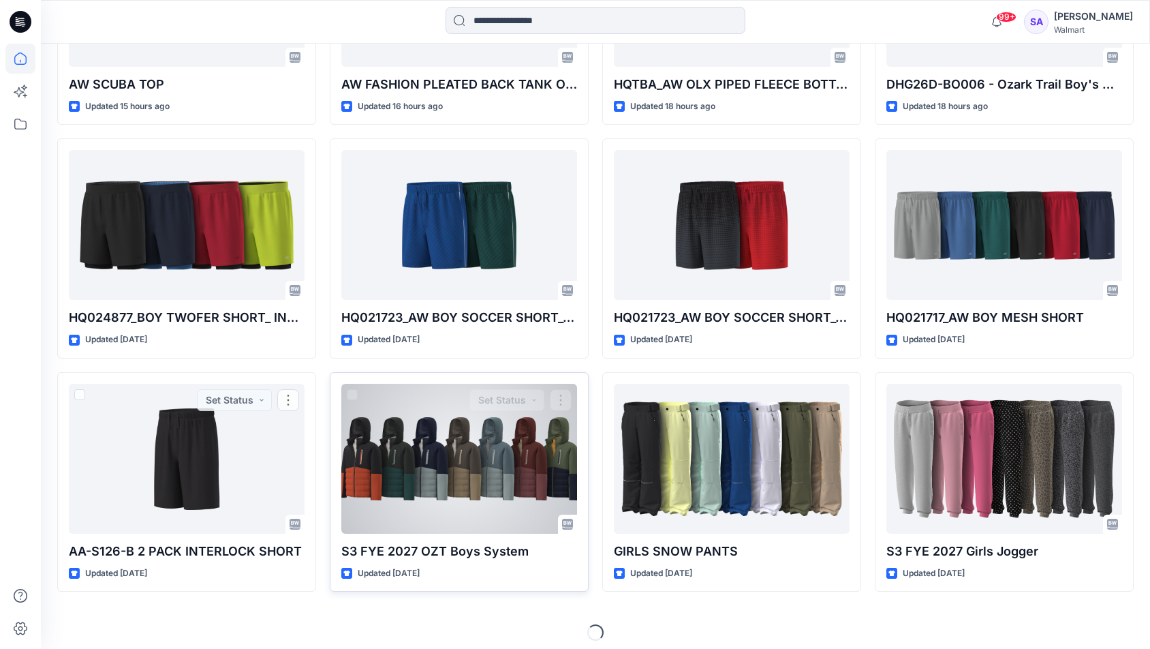
scroll to position [1945, 0]
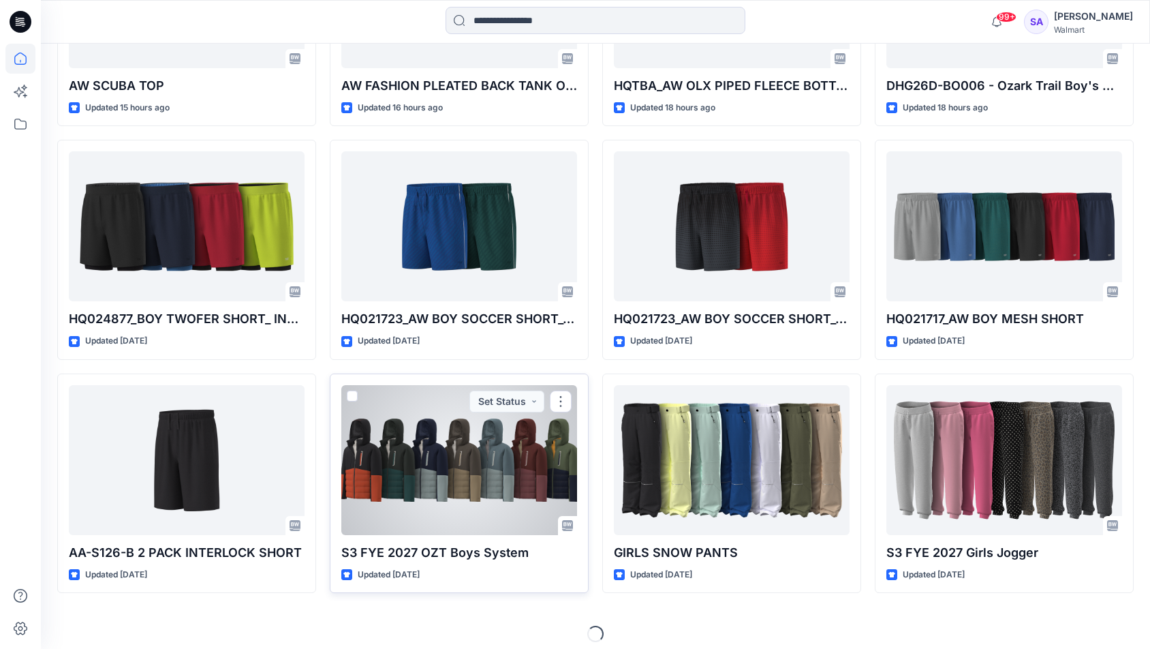
click at [480, 453] on div at bounding box center [459, 460] width 236 height 150
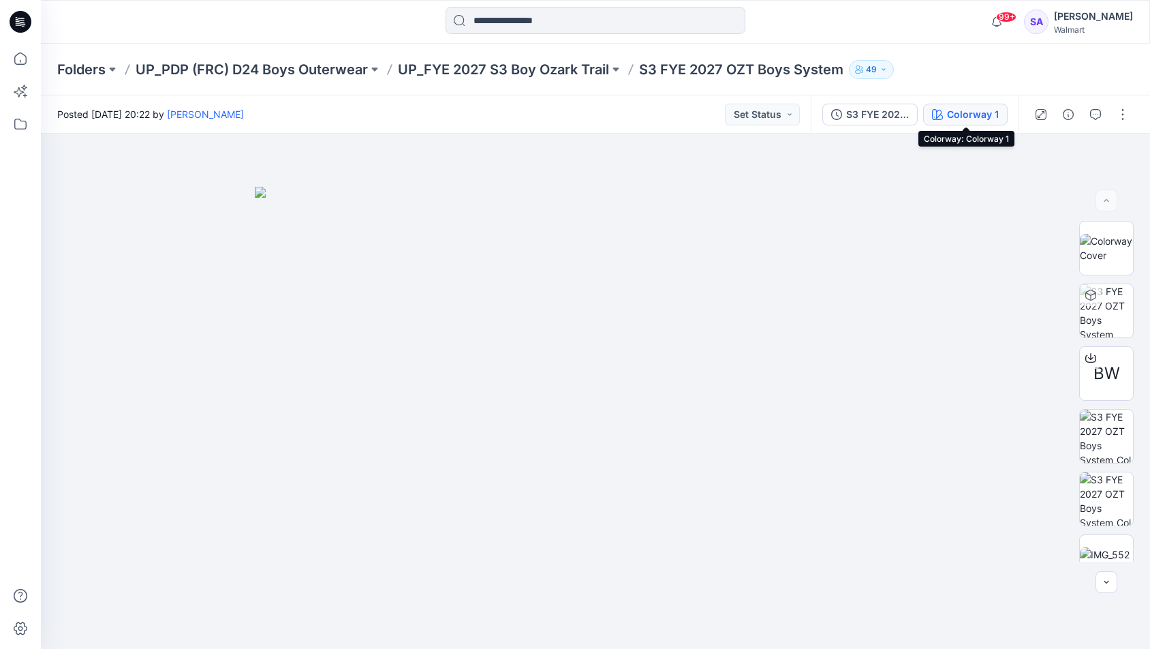
click at [959, 114] on div "Colorway 1" at bounding box center [973, 114] width 52 height 15
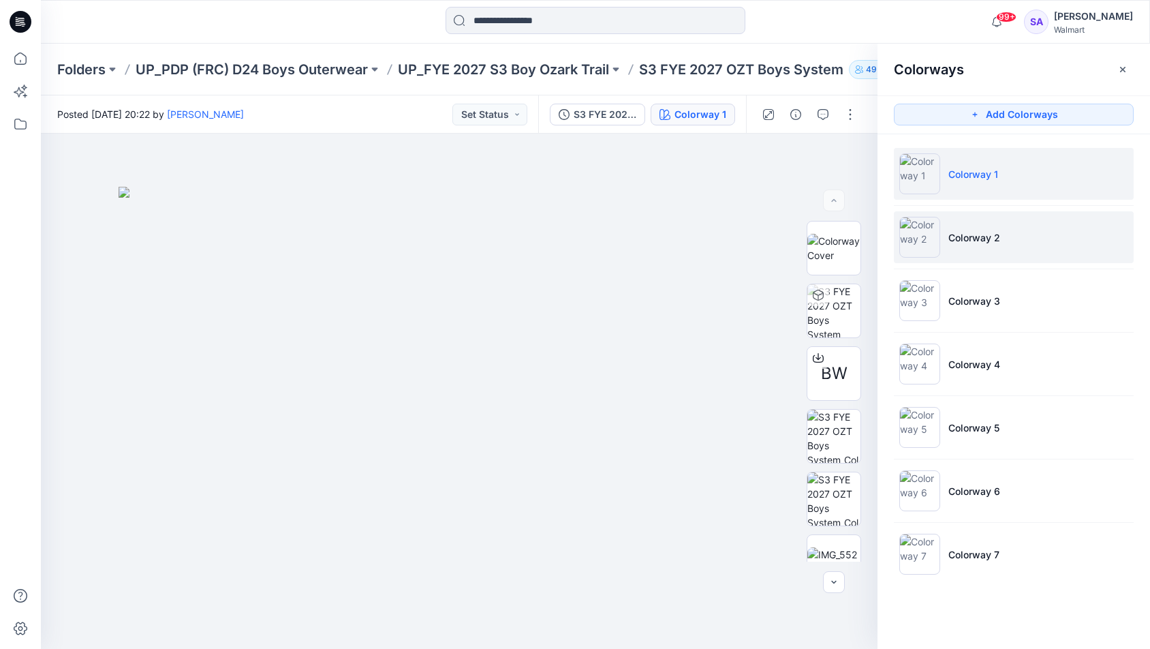
click at [962, 230] on p "Colorway 2" at bounding box center [974, 237] width 52 height 14
click at [979, 253] on li "Colorway 2" at bounding box center [1014, 237] width 240 height 52
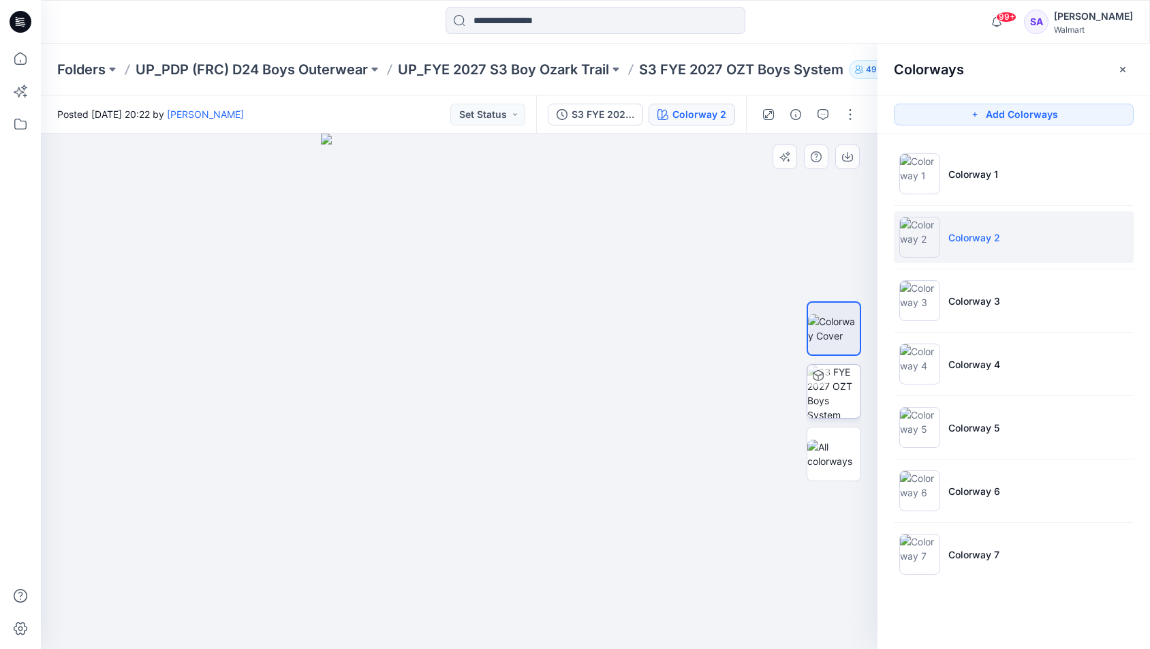
click at [840, 401] on img at bounding box center [833, 390] width 53 height 53
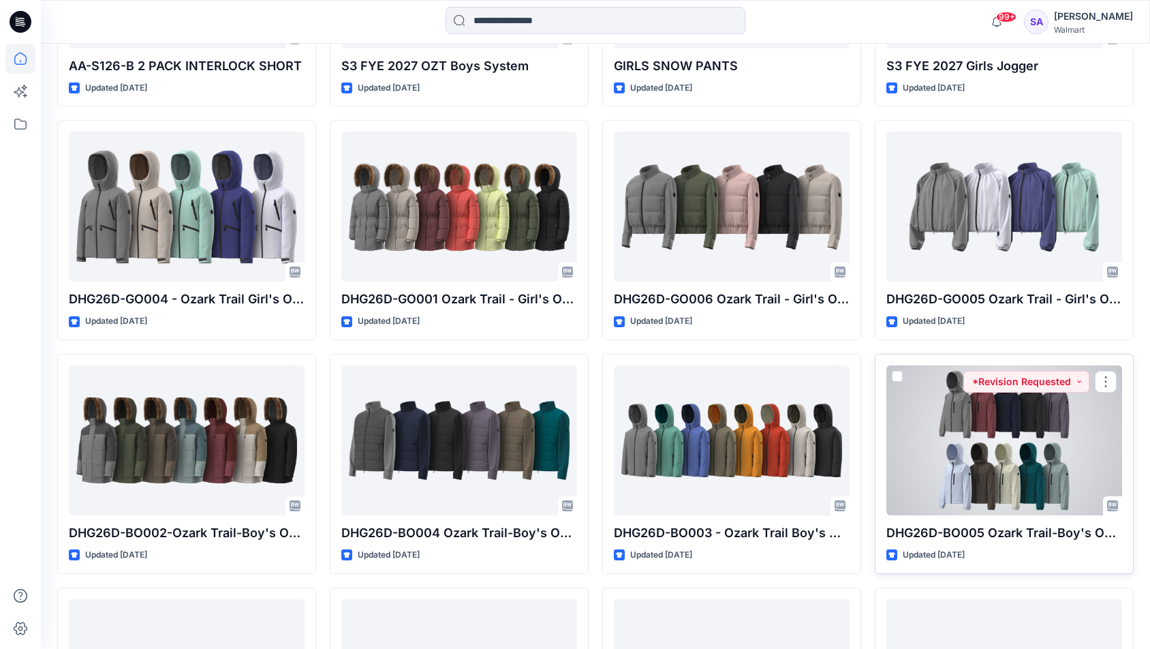
scroll to position [2436, 0]
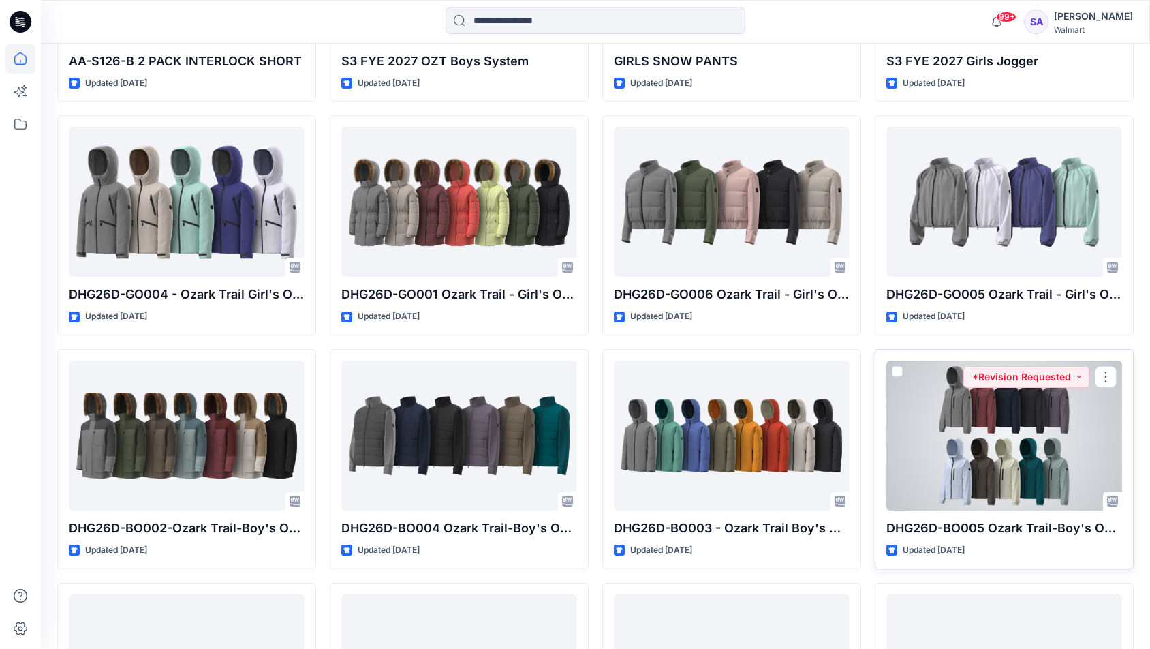
click at [958, 458] on div at bounding box center [1004, 435] width 236 height 150
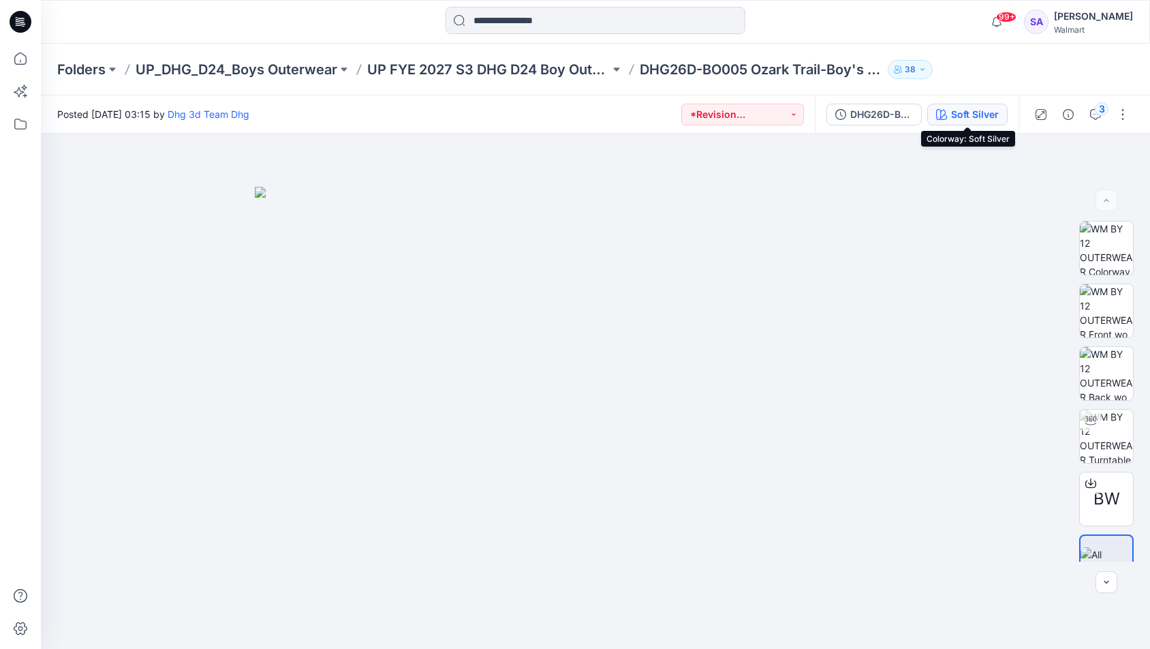
click at [965, 116] on div "Soft Silver" at bounding box center [975, 114] width 48 height 15
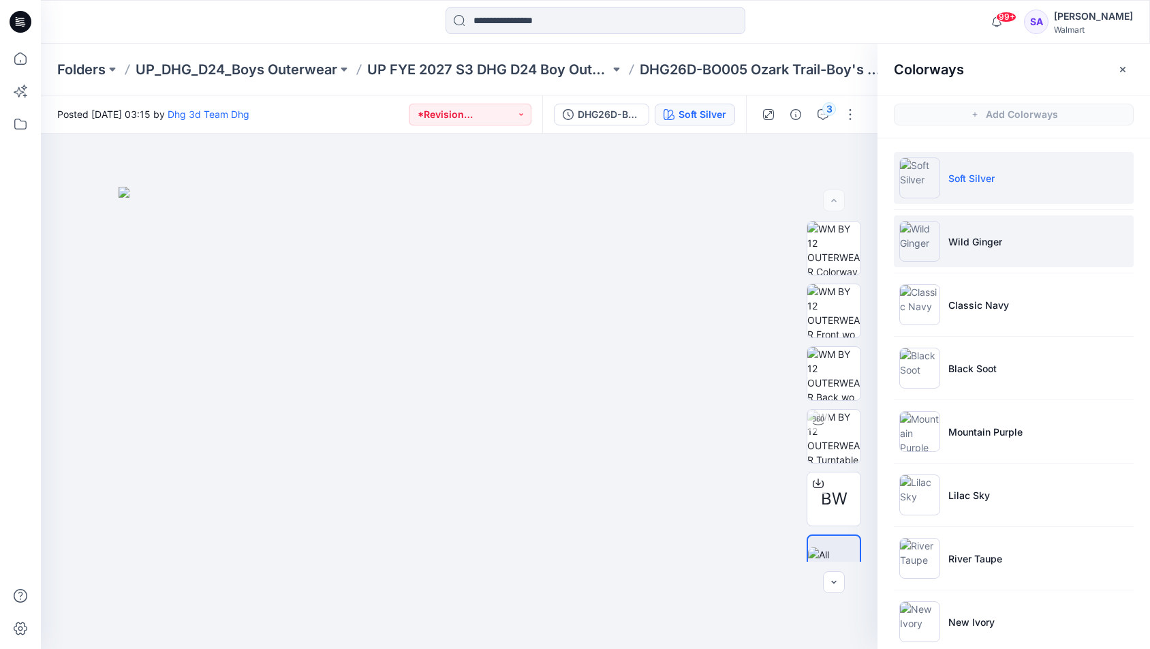
click at [989, 259] on li "Wild Ginger" at bounding box center [1014, 241] width 240 height 52
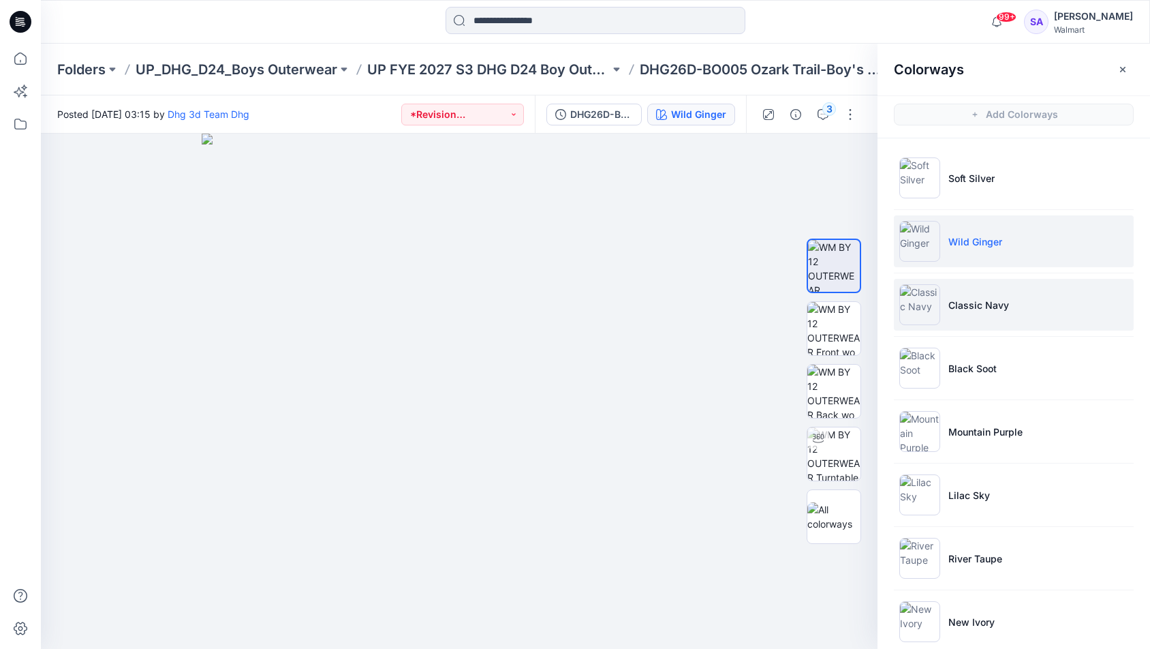
click at [984, 294] on li "Classic Navy" at bounding box center [1014, 305] width 240 height 52
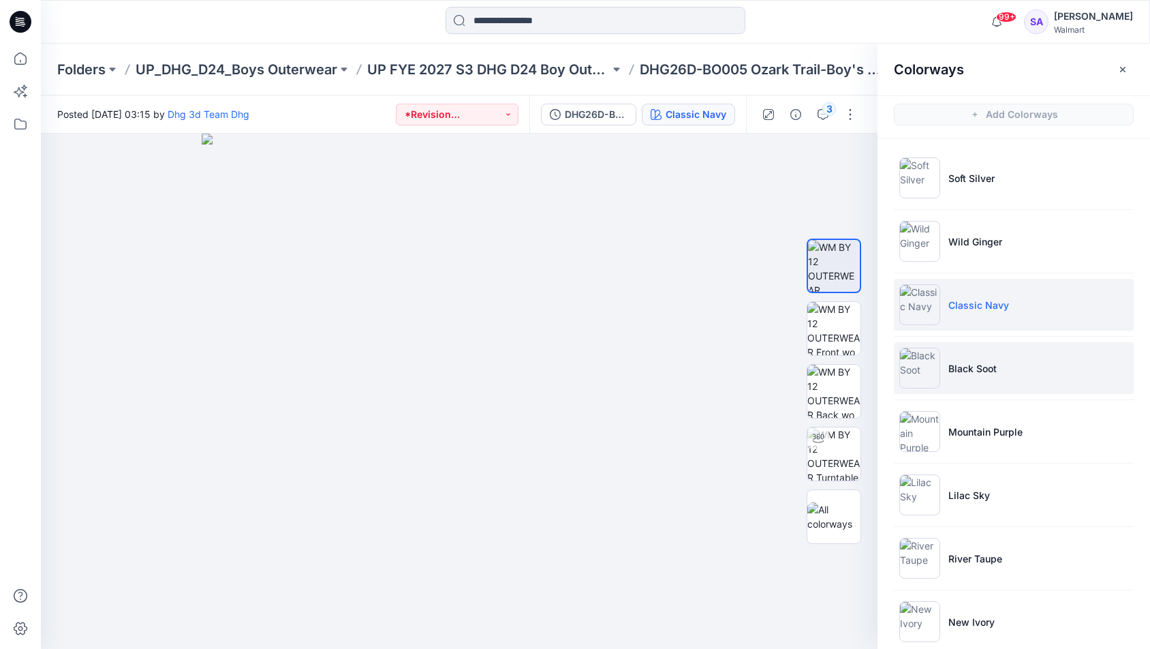
click at [965, 373] on p "Black Soot" at bounding box center [972, 368] width 48 height 14
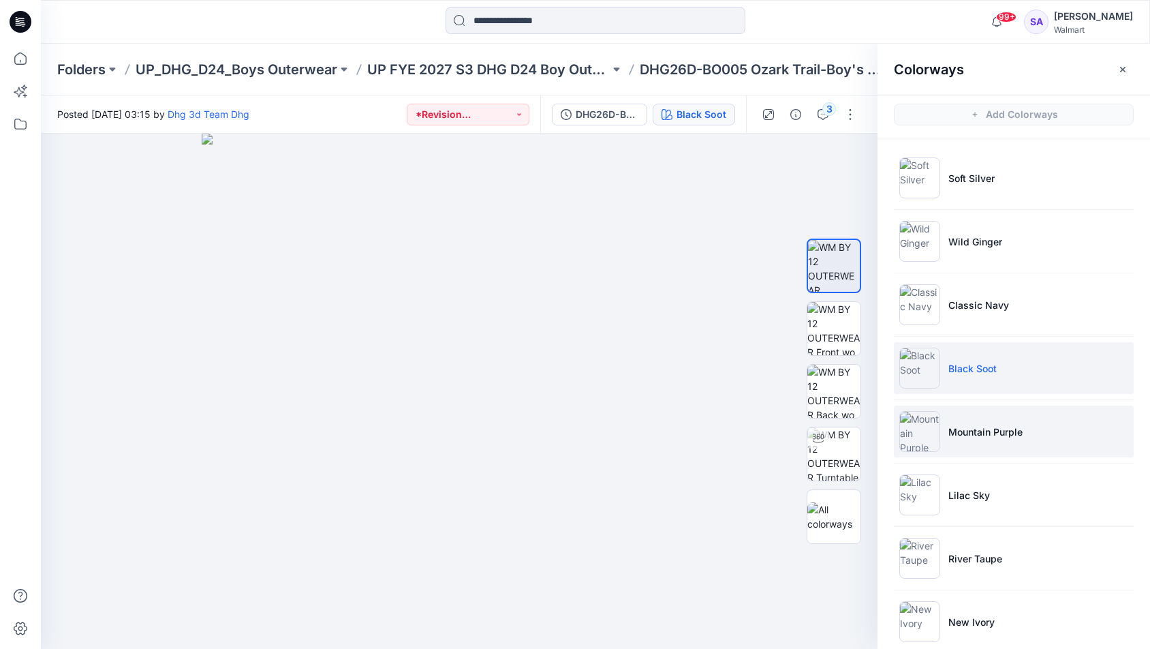
click at [1013, 424] on p "Mountain Purple" at bounding box center [985, 431] width 74 height 14
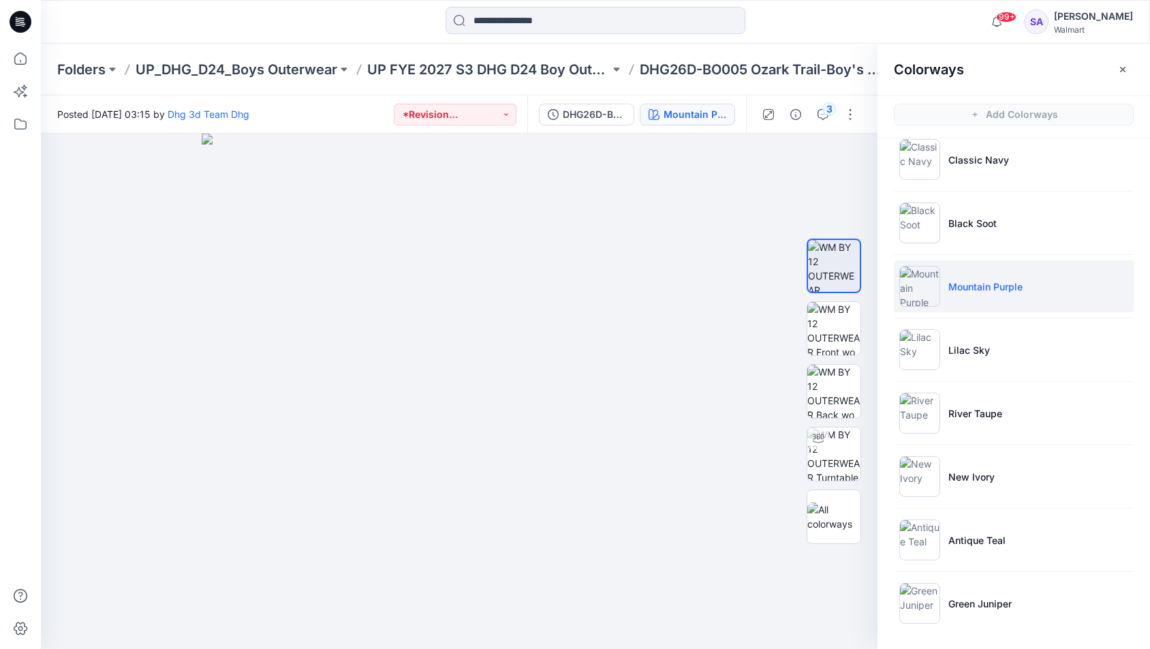
scroll to position [131, 0]
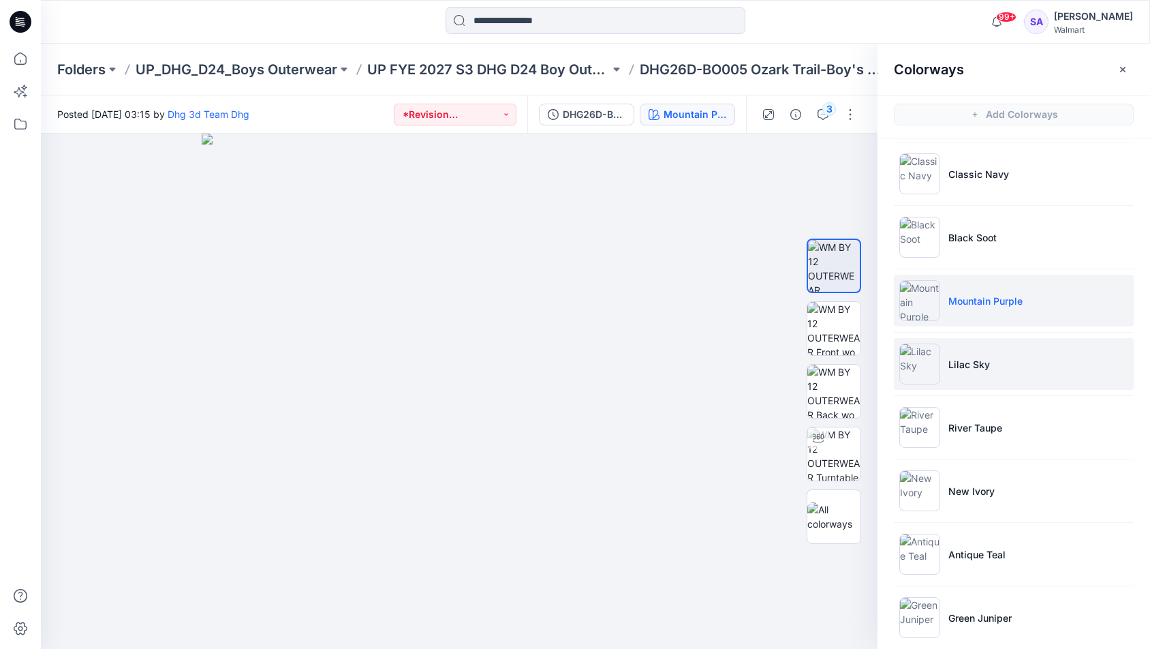
click at [997, 369] on li "Lilac Sky" at bounding box center [1014, 364] width 240 height 52
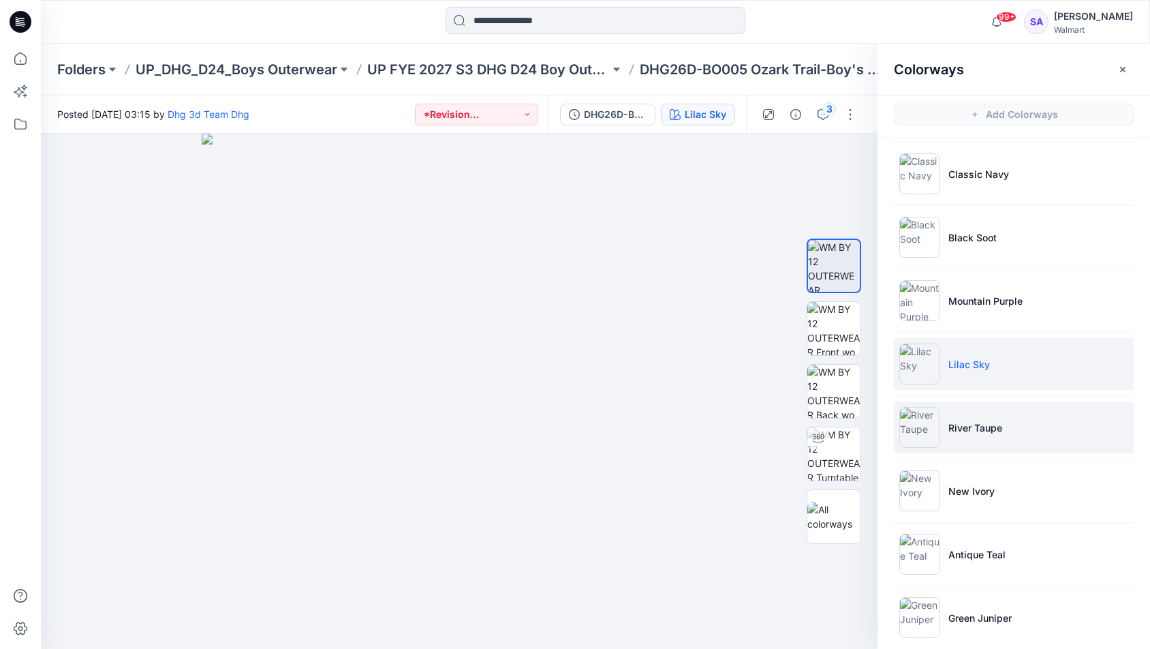
click at [980, 431] on p "River Taupe" at bounding box center [975, 427] width 54 height 14
click at [981, 412] on li "River Taupe" at bounding box center [1014, 427] width 240 height 52
click at [962, 437] on li "River Taupe" at bounding box center [1014, 427] width 240 height 52
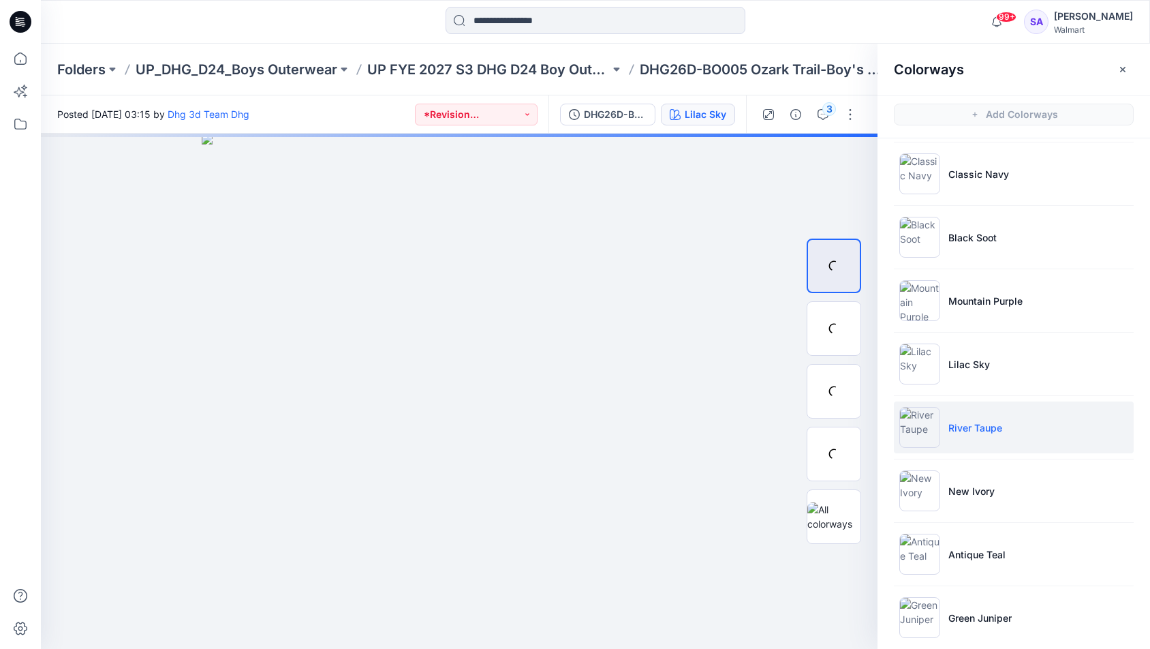
click at [965, 422] on p "River Taupe" at bounding box center [975, 427] width 54 height 14
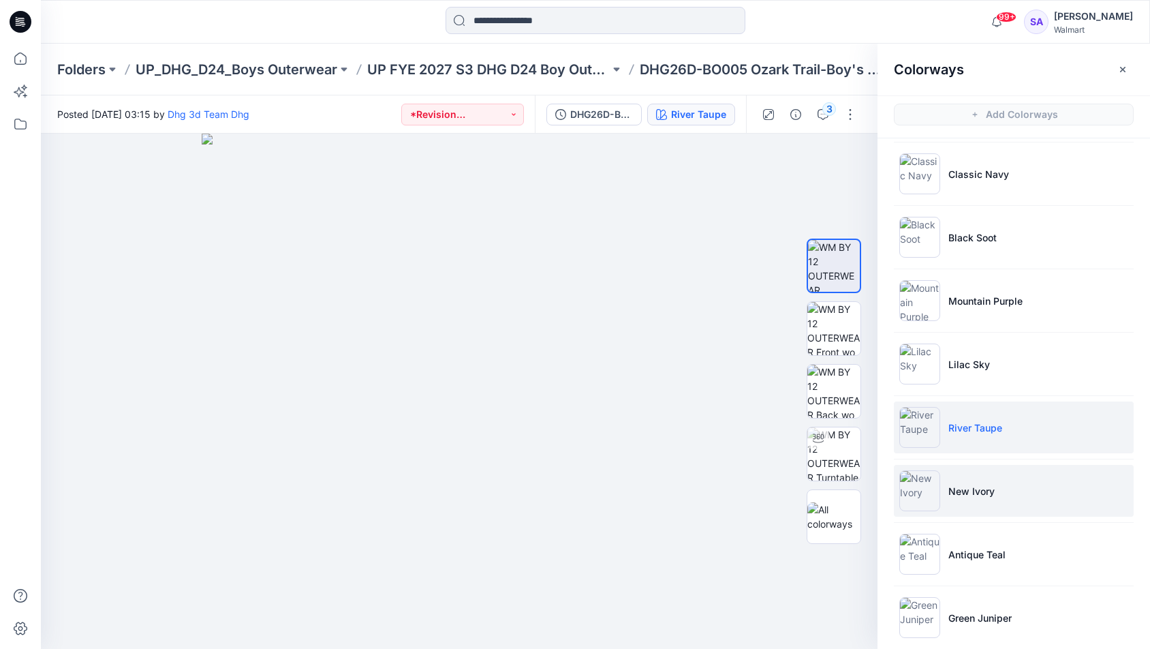
click at [981, 492] on p "New Ivory" at bounding box center [971, 491] width 46 height 14
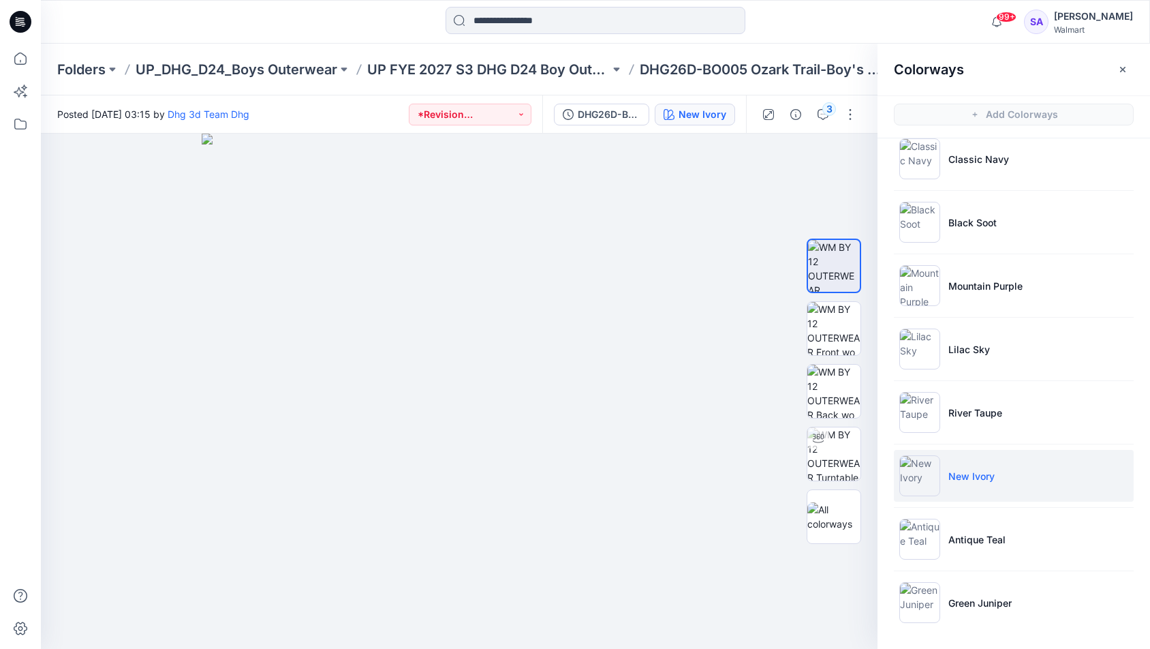
scroll to position [146, 0]
